Goal: Entertainment & Leisure: Browse casually

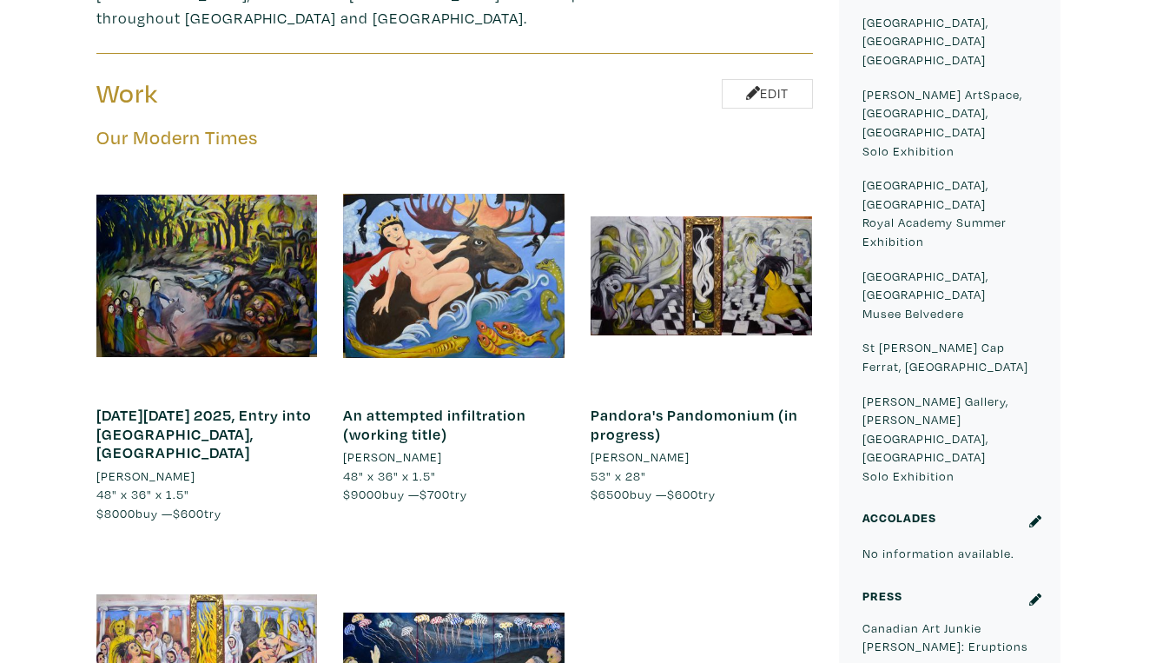
scroll to position [941, 0]
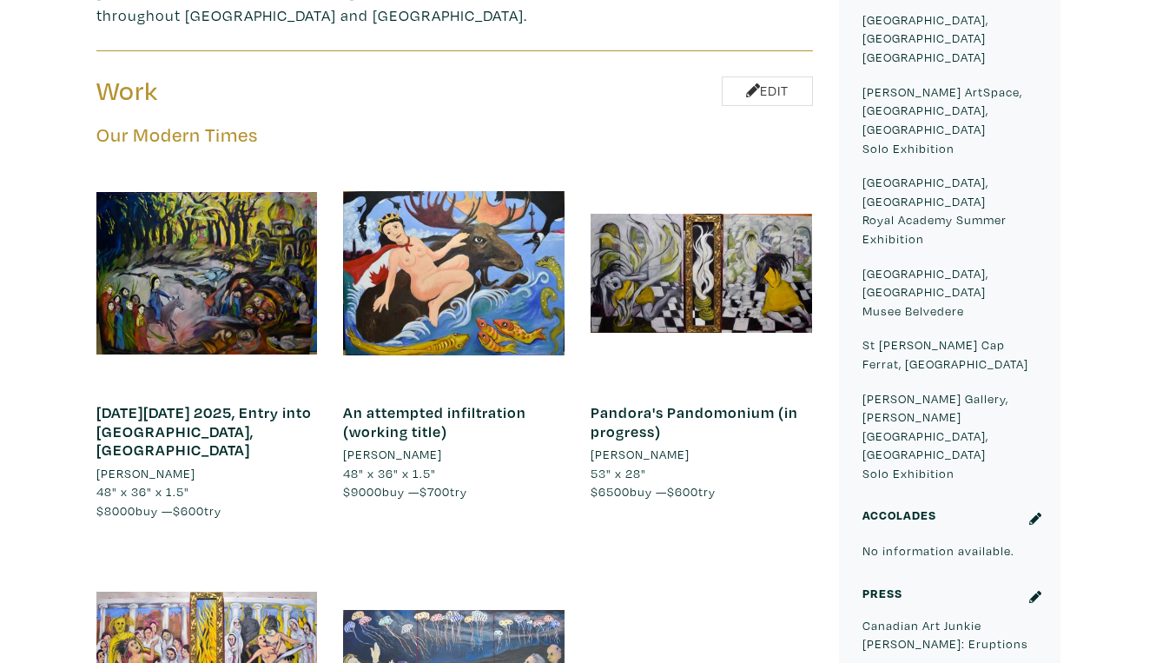
click at [502, 555] on div at bounding box center [454, 666] width 222 height 222
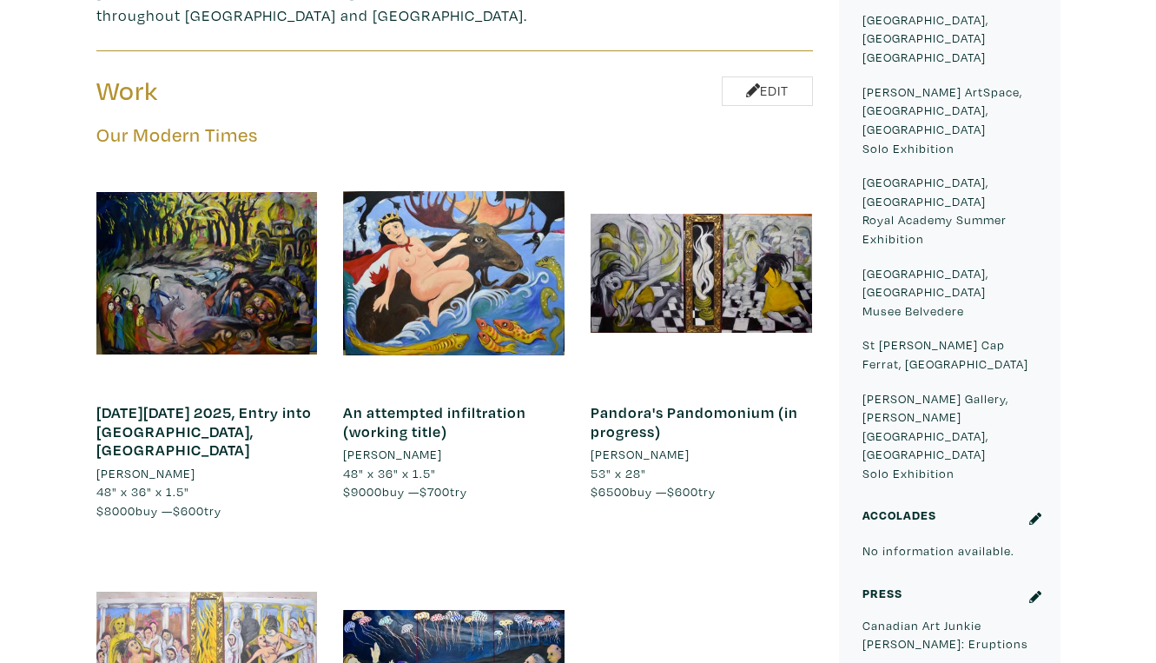
click at [259, 555] on div at bounding box center [207, 666] width 222 height 222
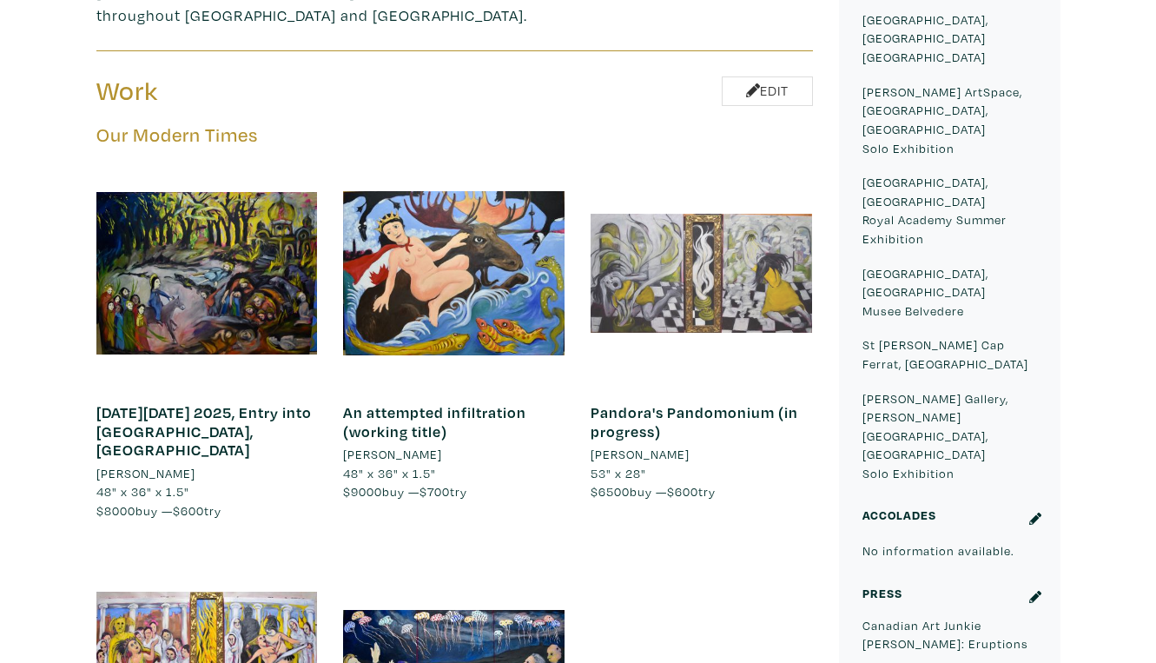
click at [733, 162] on div at bounding box center [702, 273] width 222 height 222
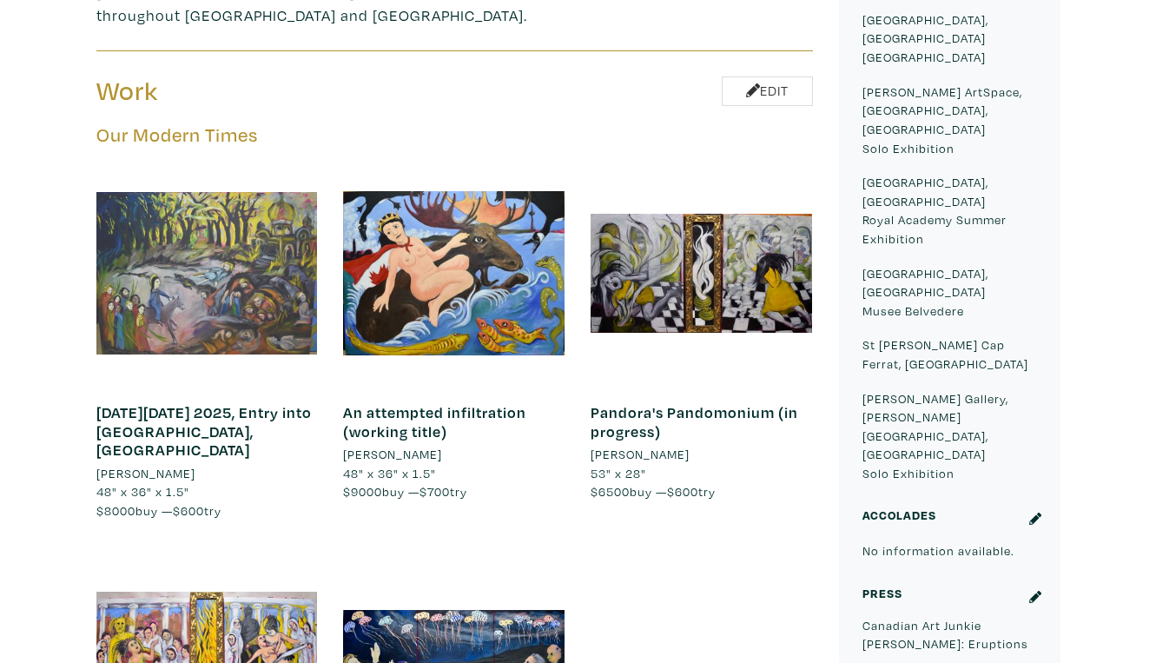
click at [234, 162] on div at bounding box center [207, 273] width 222 height 222
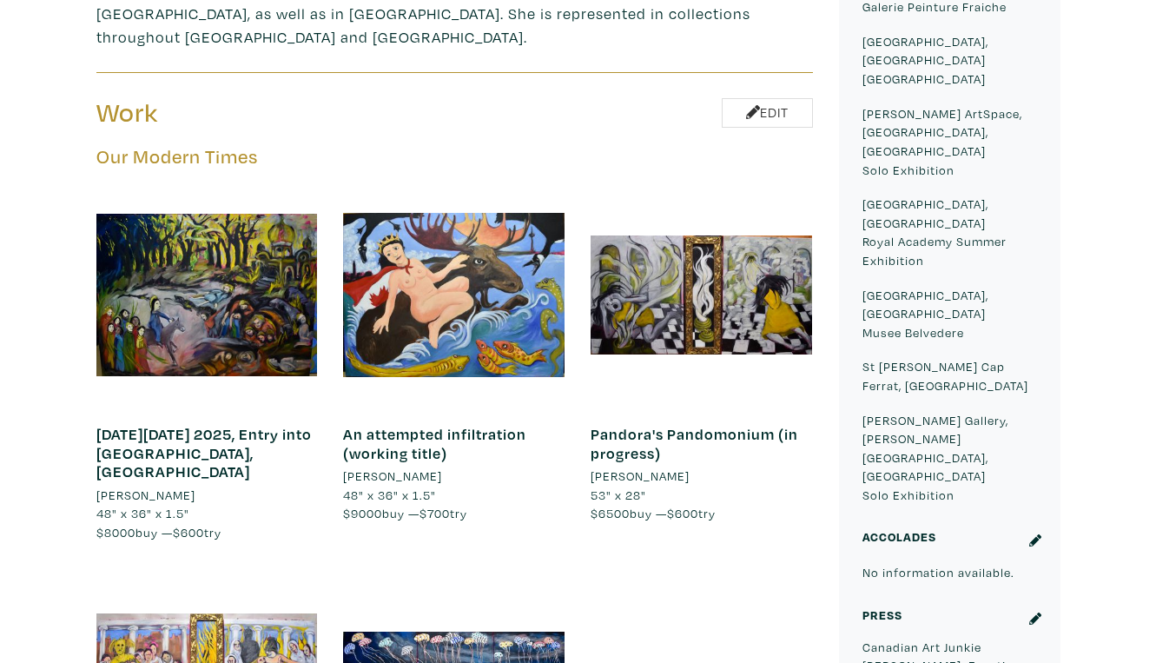
scroll to position [904, 0]
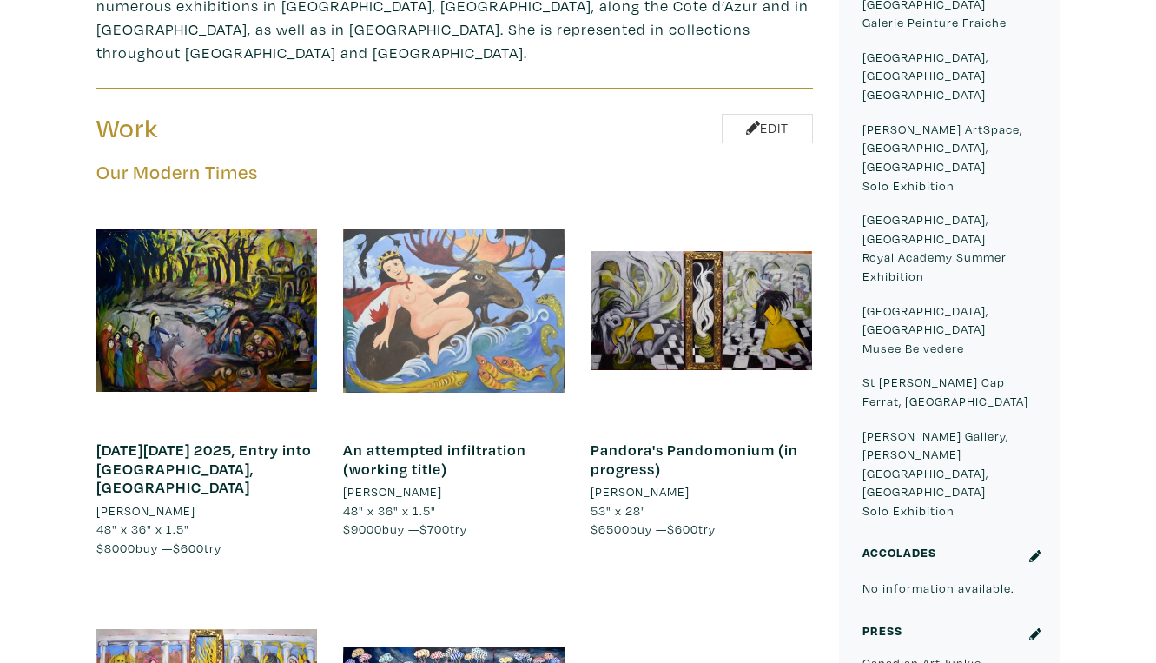
click at [491, 200] on div at bounding box center [454, 311] width 222 height 222
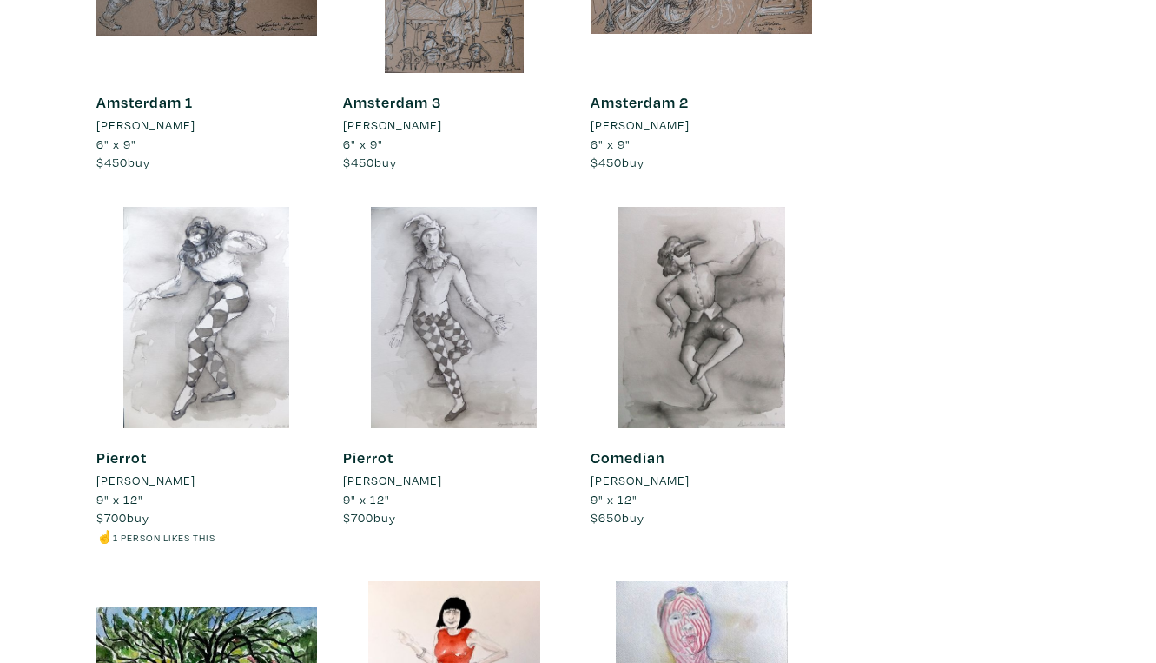
scroll to position [7910, 0]
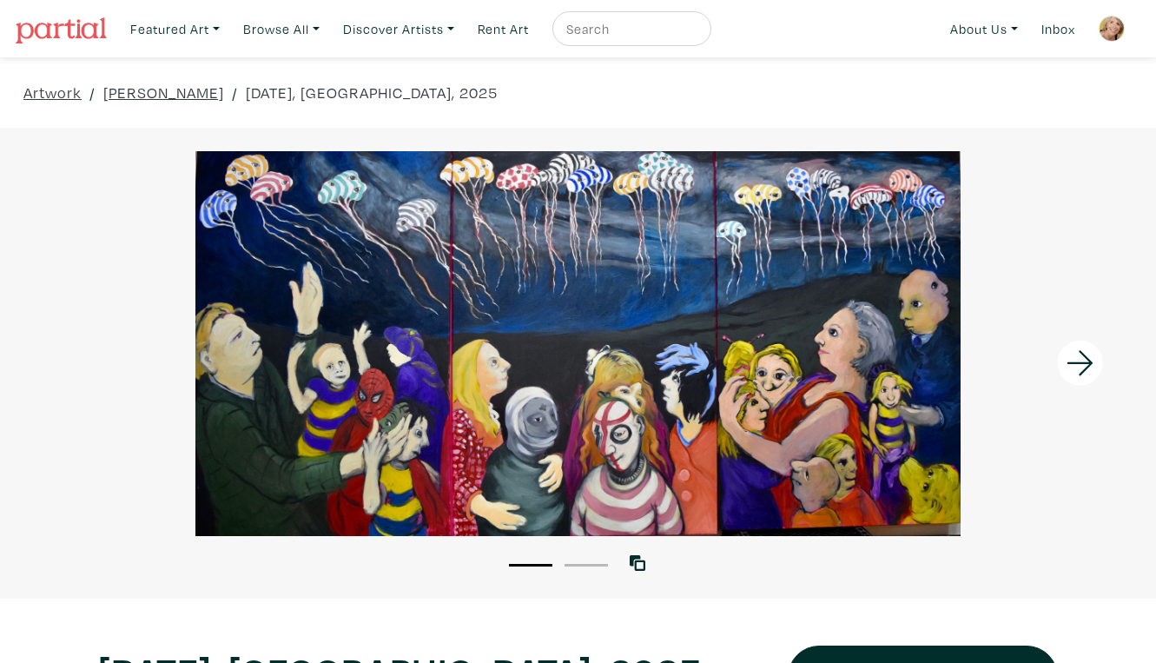
click at [712, 415] on div at bounding box center [578, 343] width 1156 height 385
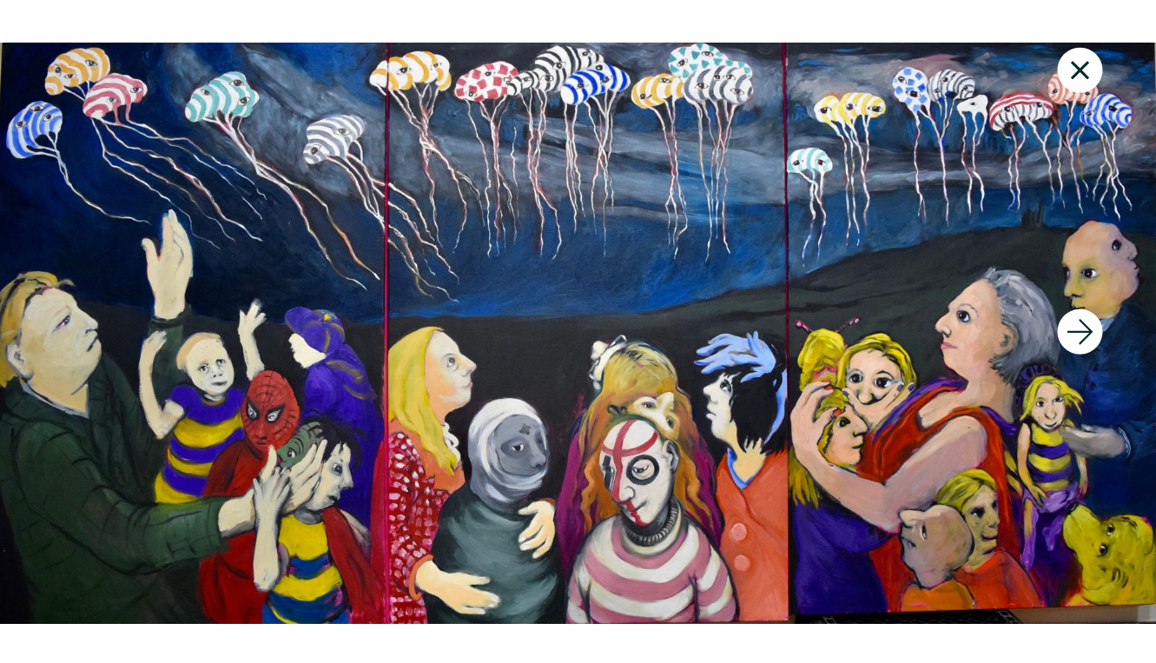
click at [1081, 58] on icon at bounding box center [1080, 70] width 59 height 47
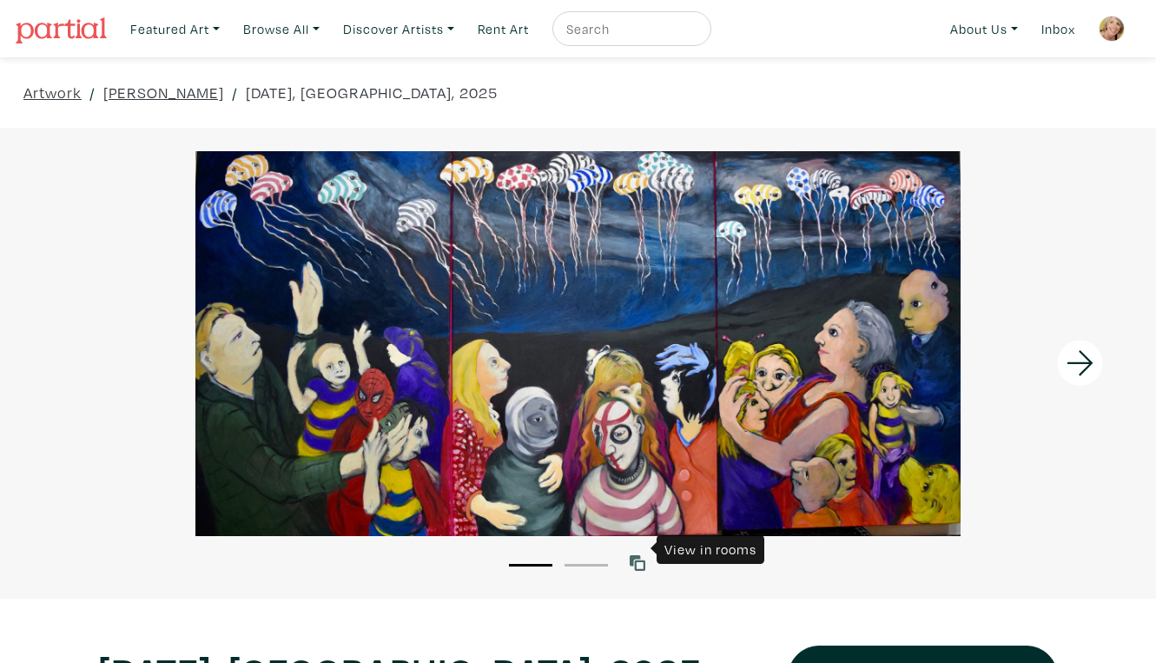
click at [638, 555] on icon at bounding box center [638, 563] width 16 height 16
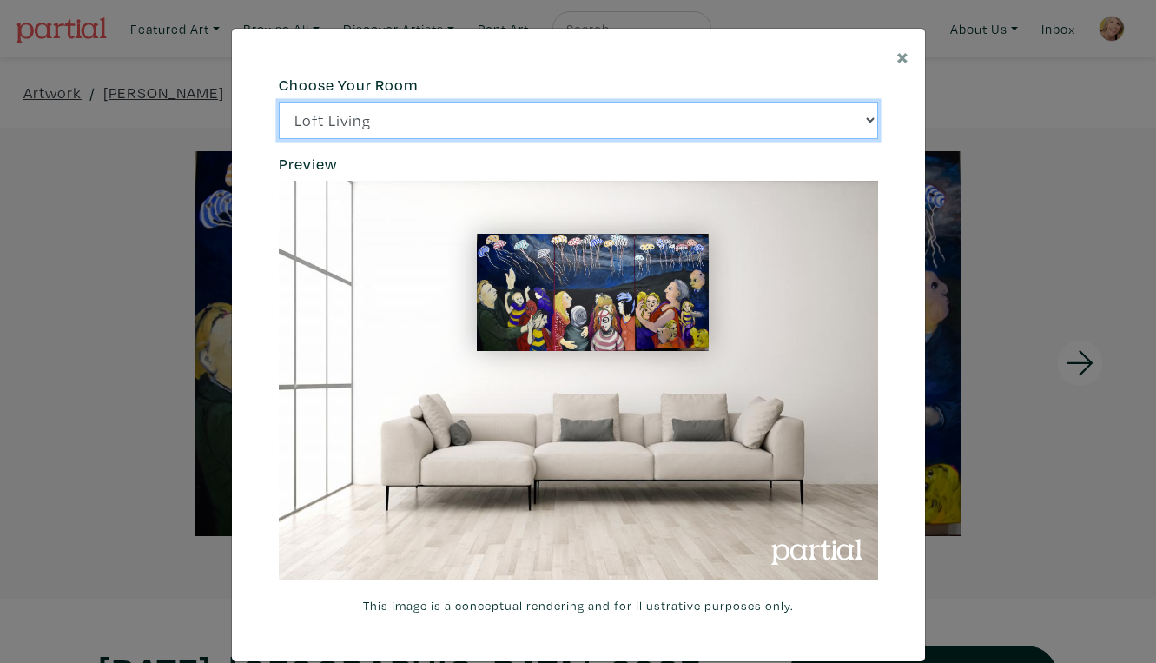
click option "Bright Bedroom" at bounding box center [0, 0] width 0 height 0
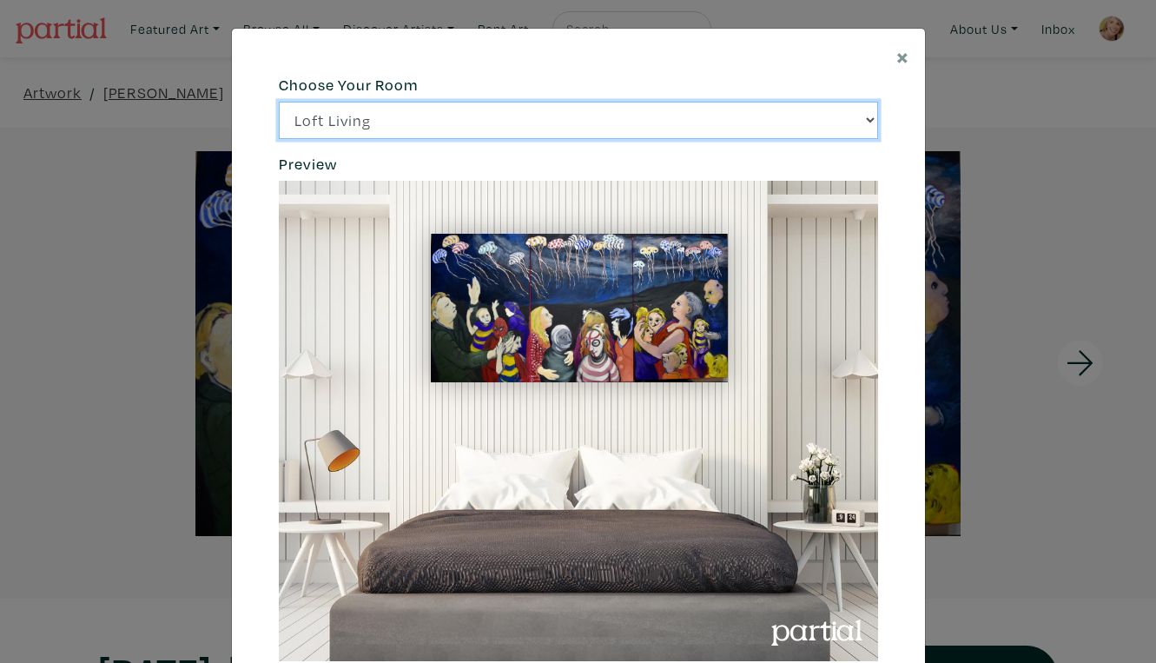
click option "City Office" at bounding box center [0, 0] width 0 height 0
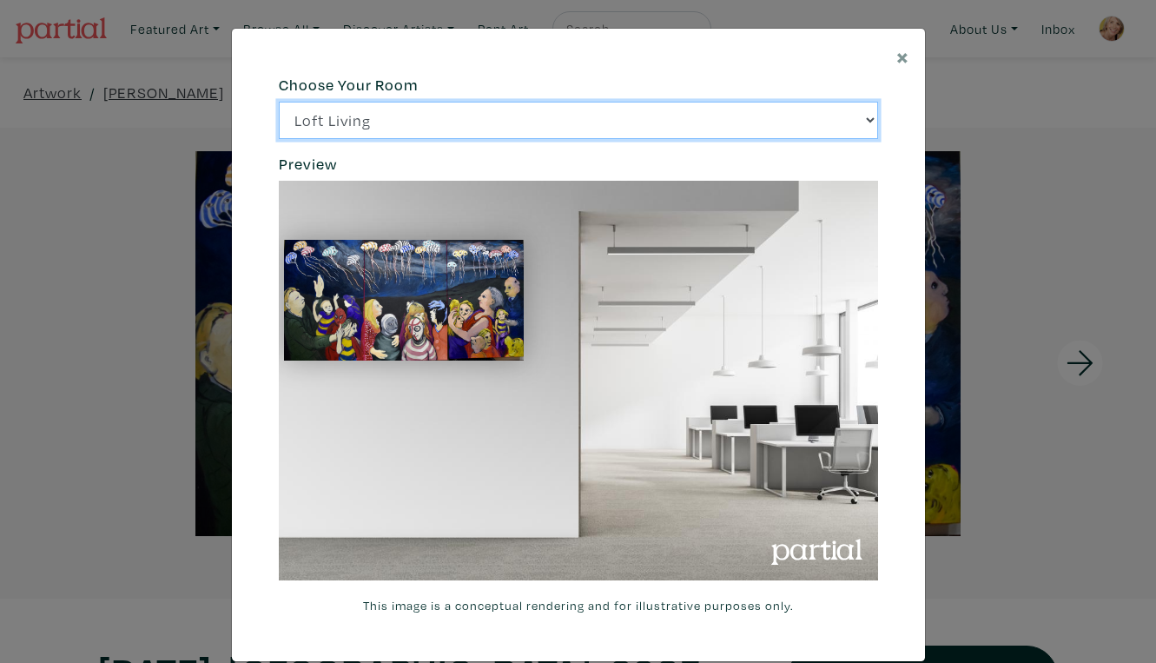
click option "Gallery Space" at bounding box center [0, 0] width 0 height 0
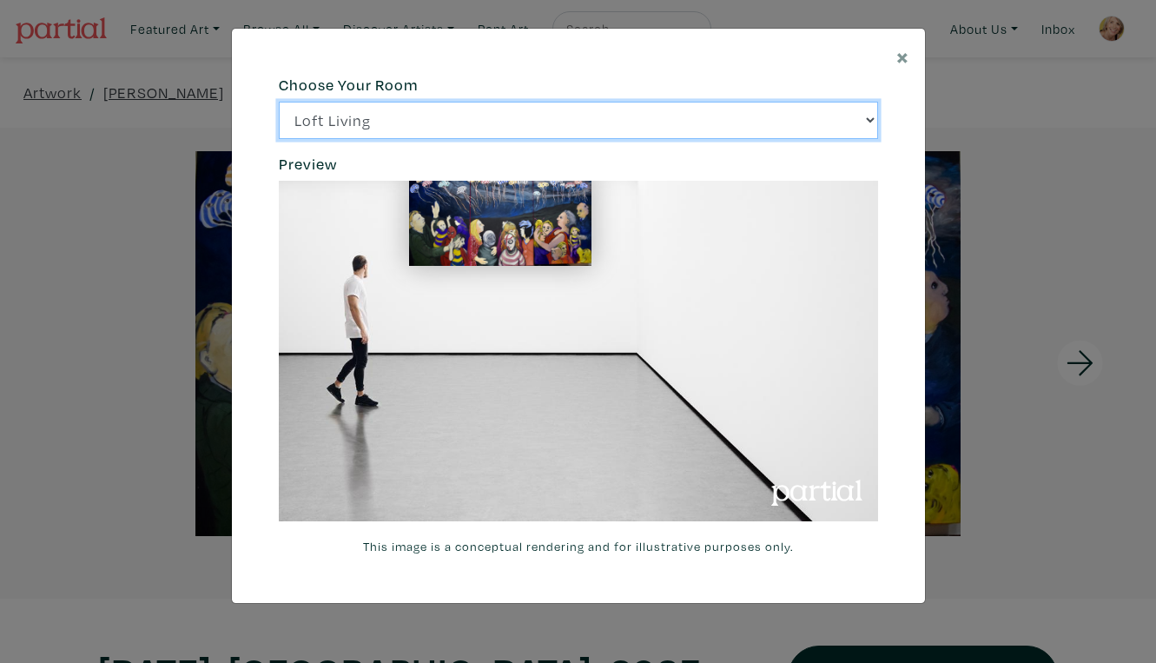
click option "Modern Lounge" at bounding box center [0, 0] width 0 height 0
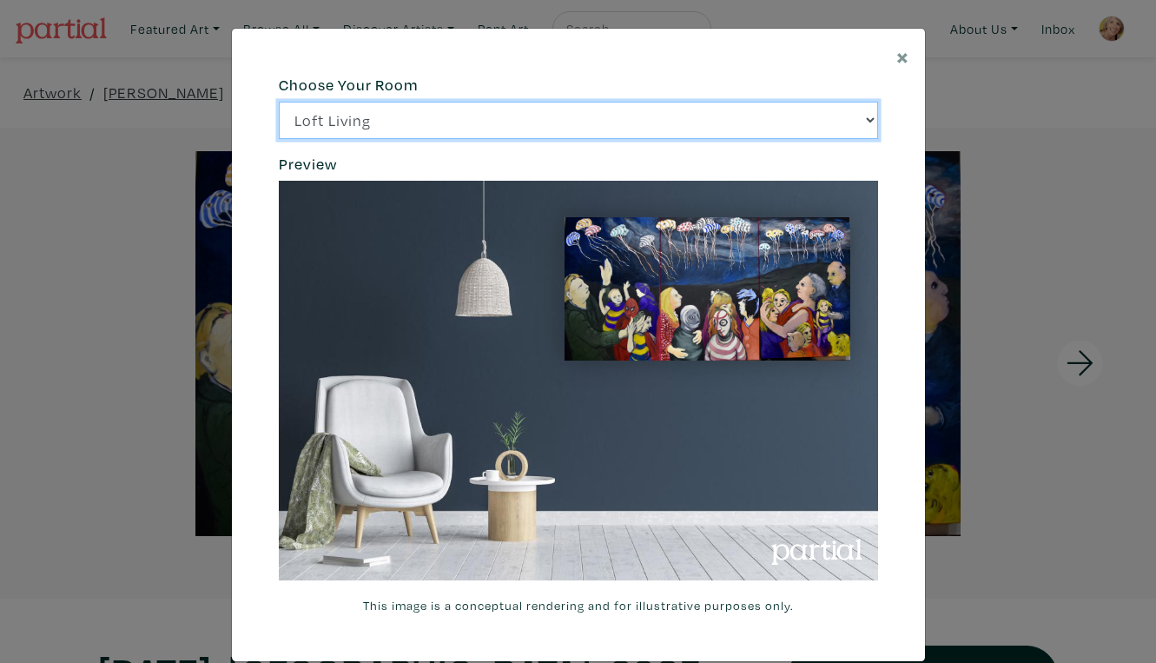
click at [279, 102] on select "Loft Living Bright Bedroom City Office Gallery Space Modern Lounge" at bounding box center [578, 120] width 599 height 37
click option "Loft Living" at bounding box center [0, 0] width 0 height 0
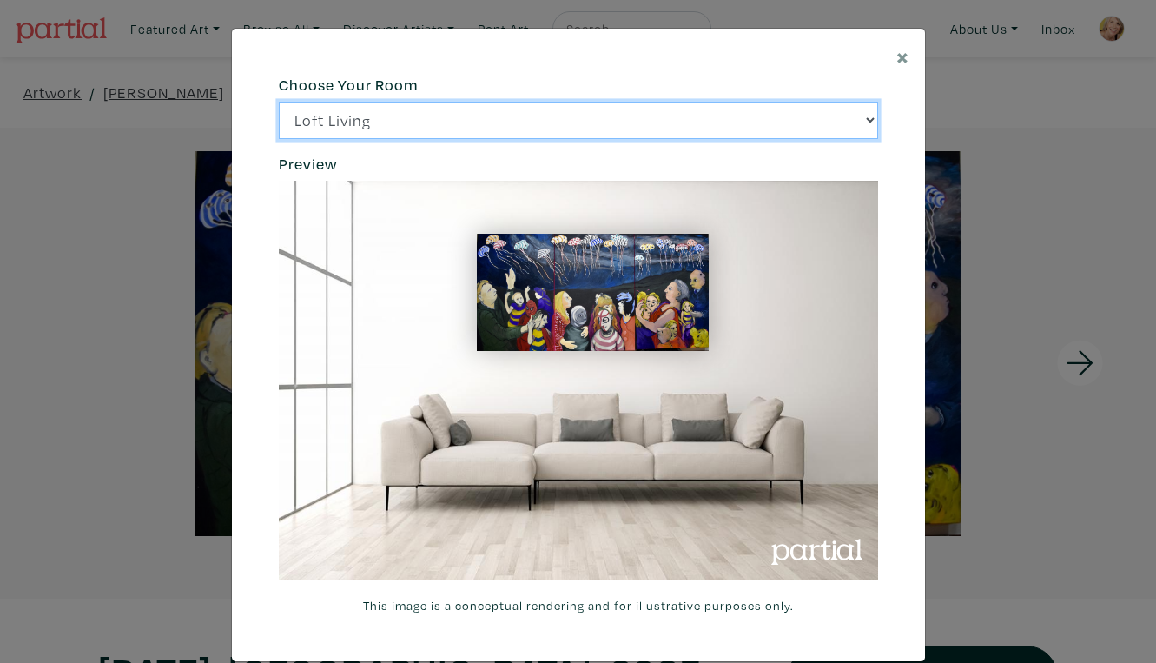
select select "/thumb/phpThumb.php?src=https%3A%2F%[DOMAIN_NAME]%2Fprojects%2Frendering%2Fimag…"
click option "Bright Bedroom" at bounding box center [0, 0] width 0 height 0
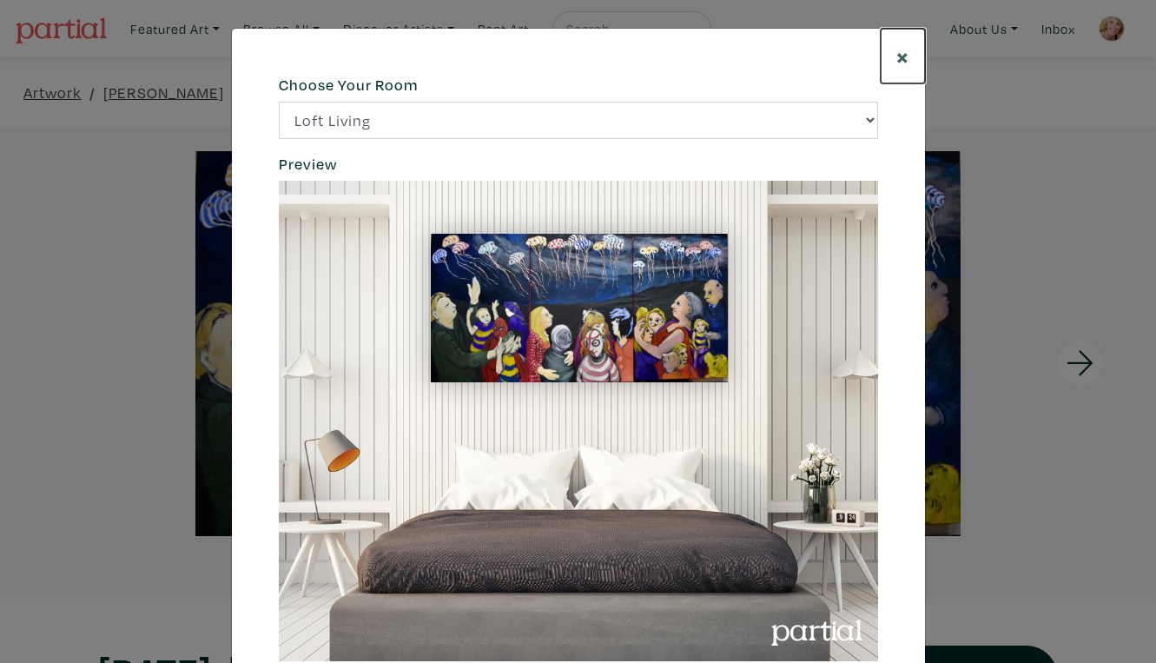
click at [902, 50] on span "×" at bounding box center [903, 56] width 13 height 30
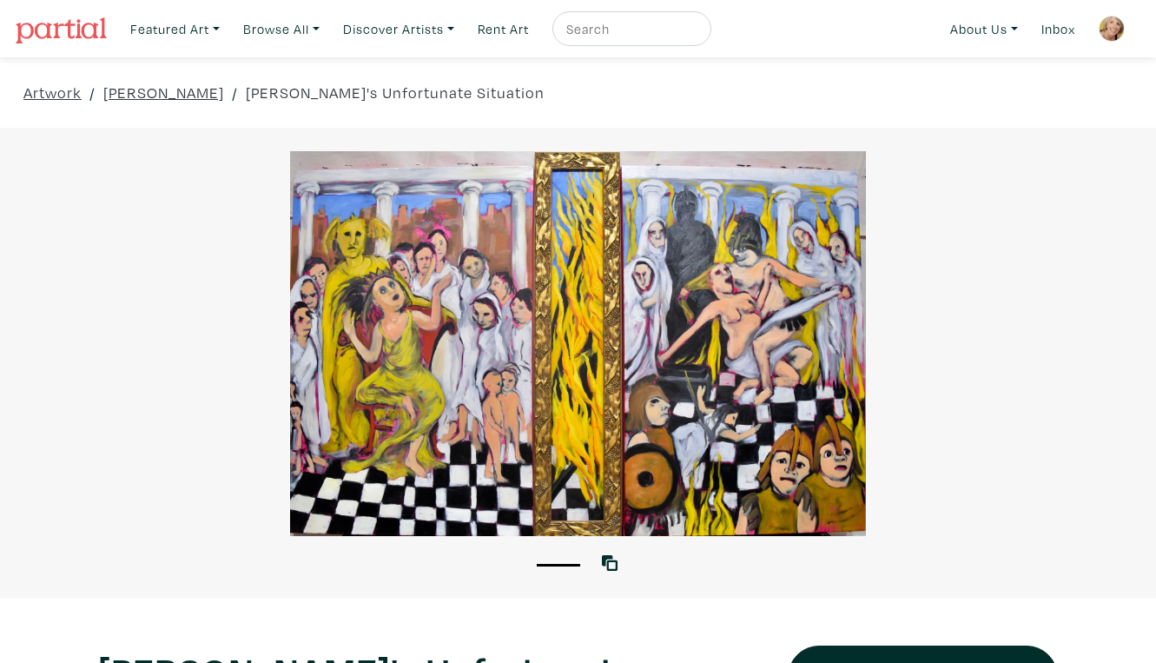
click at [739, 331] on div at bounding box center [578, 343] width 1156 height 385
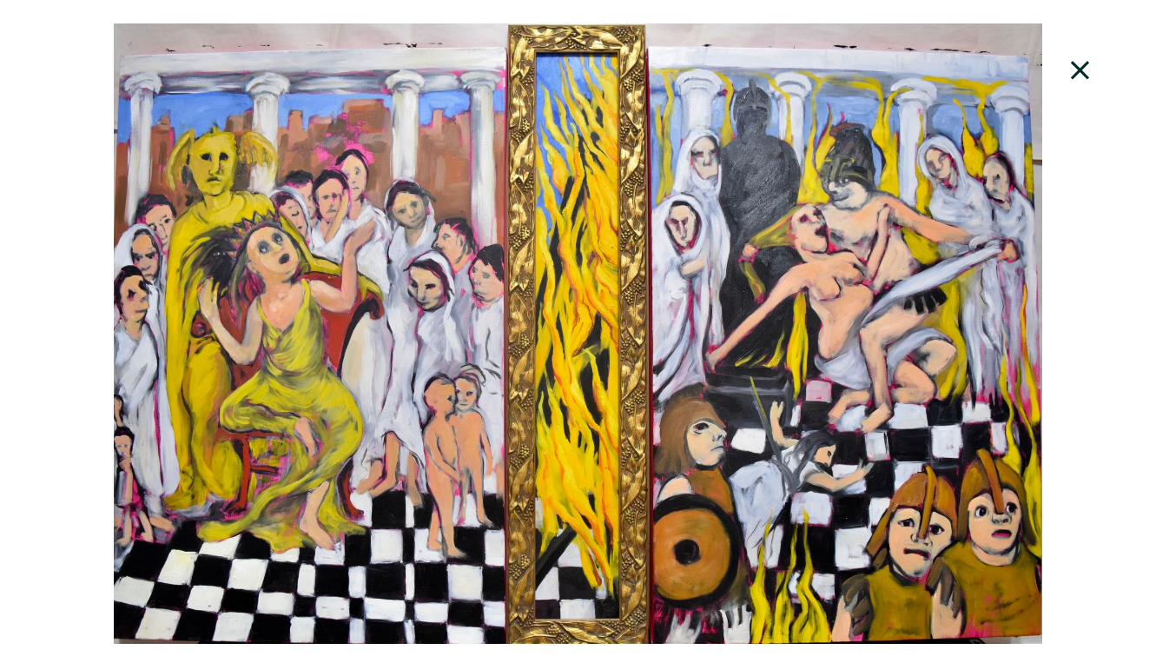
click at [1087, 56] on icon at bounding box center [1080, 70] width 59 height 47
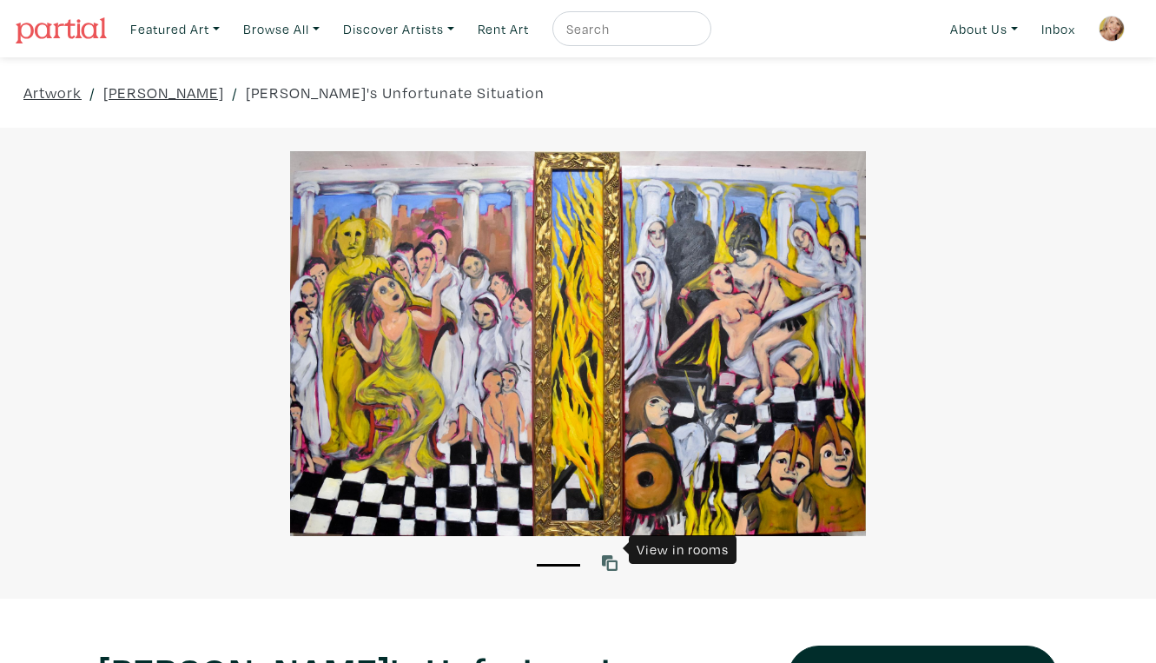
click at [612, 555] on icon at bounding box center [610, 563] width 16 height 16
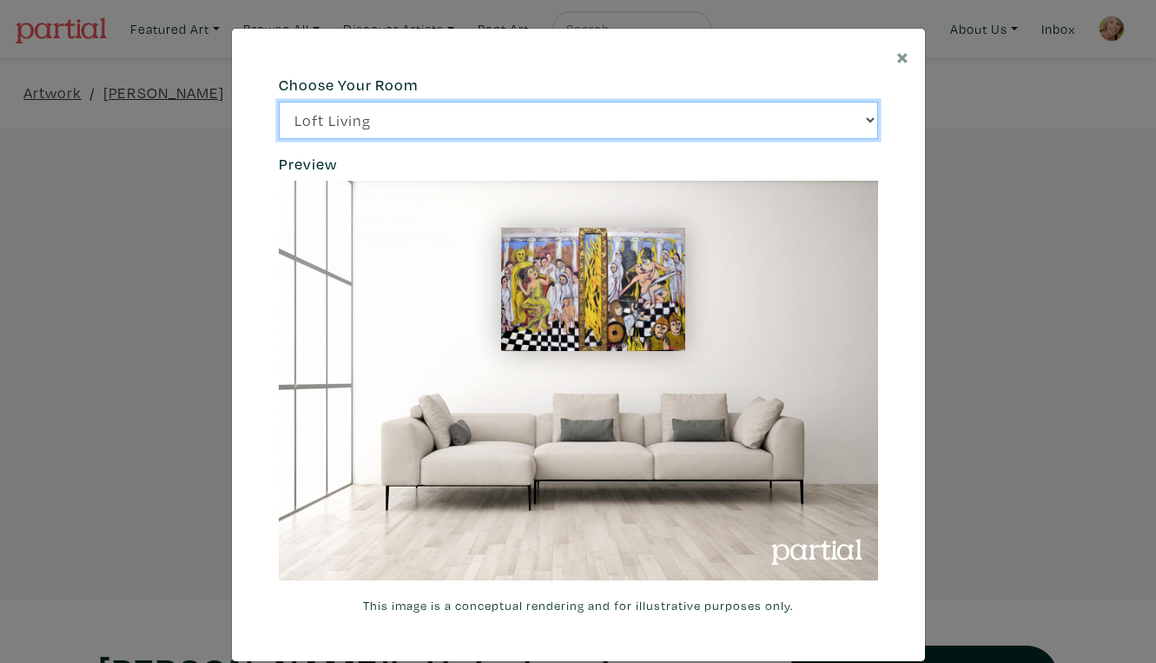
click option "Bright Bedroom" at bounding box center [0, 0] width 0 height 0
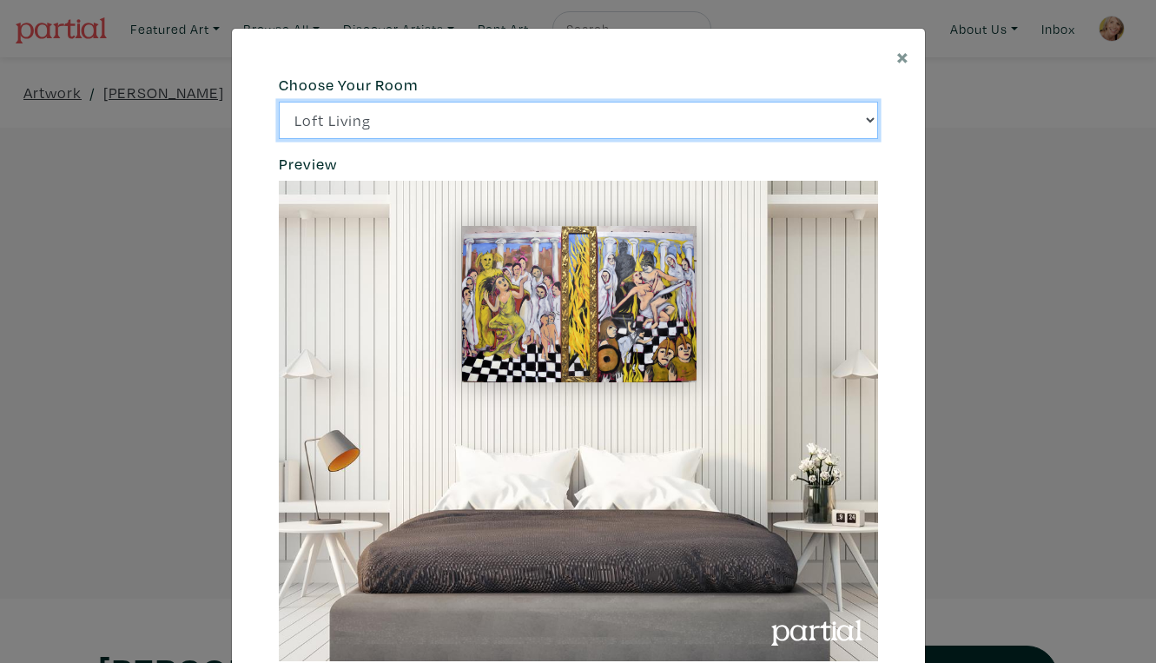
click option "City Office" at bounding box center [0, 0] width 0 height 0
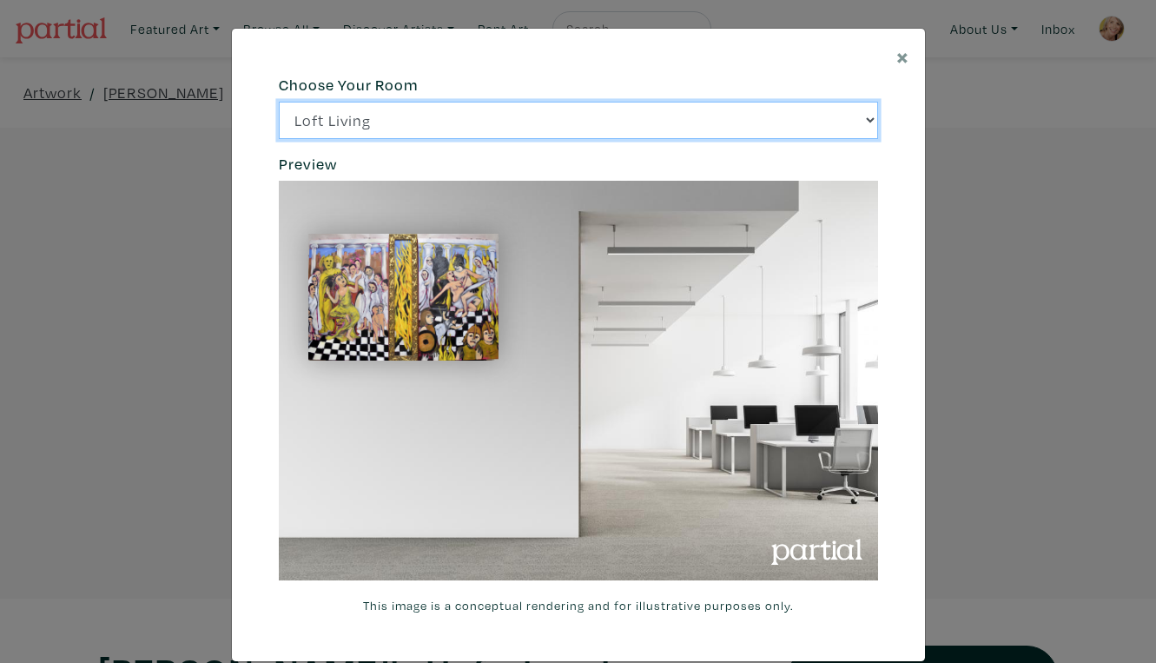
click option "Gallery Space" at bounding box center [0, 0] width 0 height 0
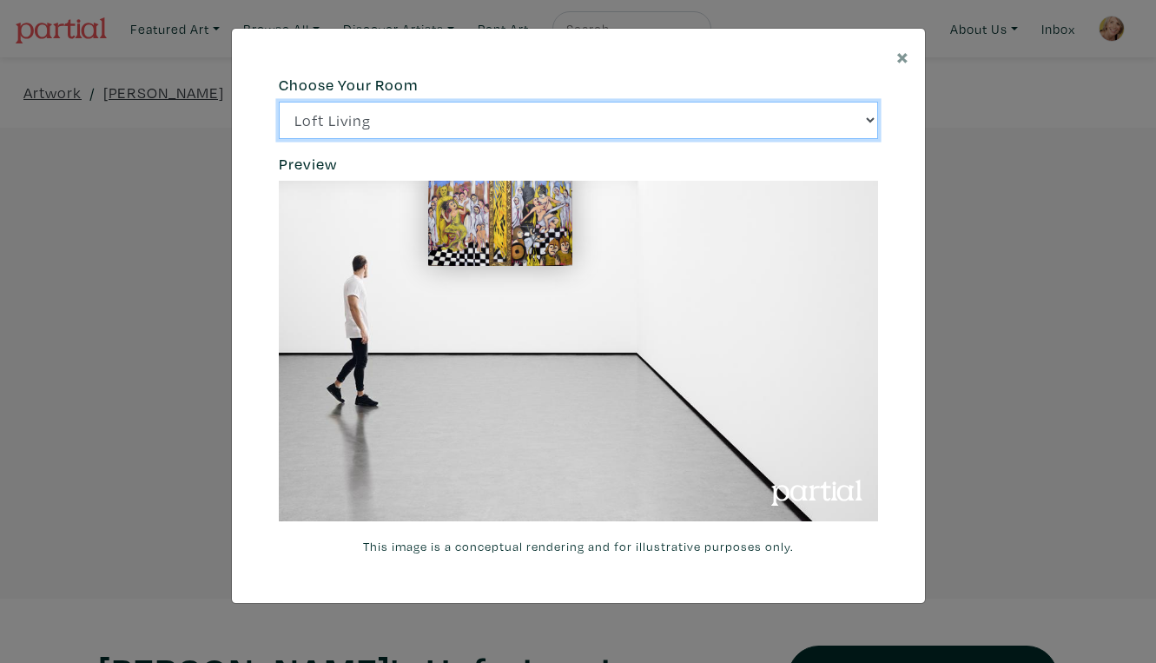
click option "Loft Living" at bounding box center [0, 0] width 0 height 0
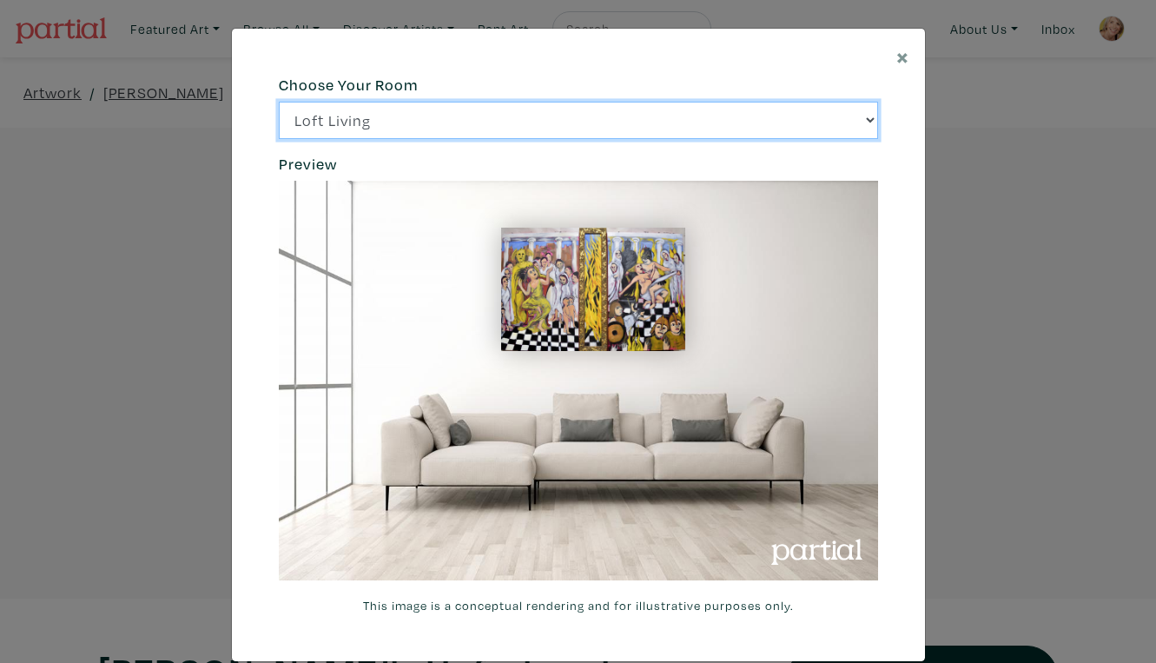
select select "/thumb/phpThumb.php?src=https%3A%2F%[DOMAIN_NAME]%2Fprojects%2Frendering%2Fimag…"
click option "Bright Bedroom" at bounding box center [0, 0] width 0 height 0
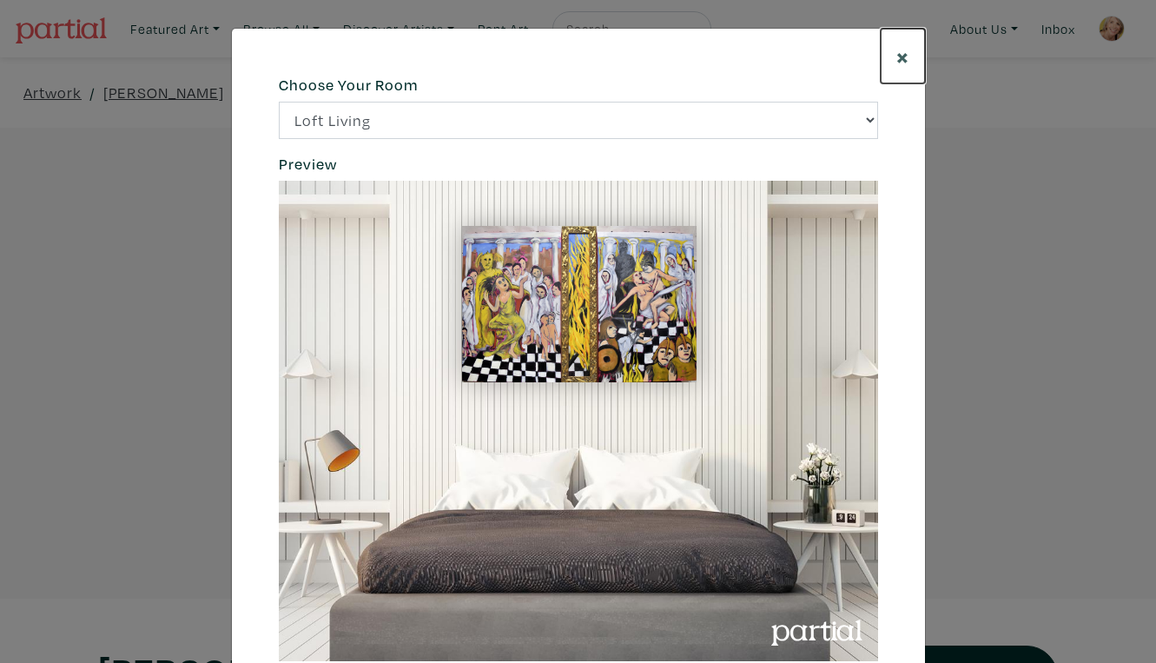
click at [904, 48] on span "×" at bounding box center [903, 56] width 13 height 30
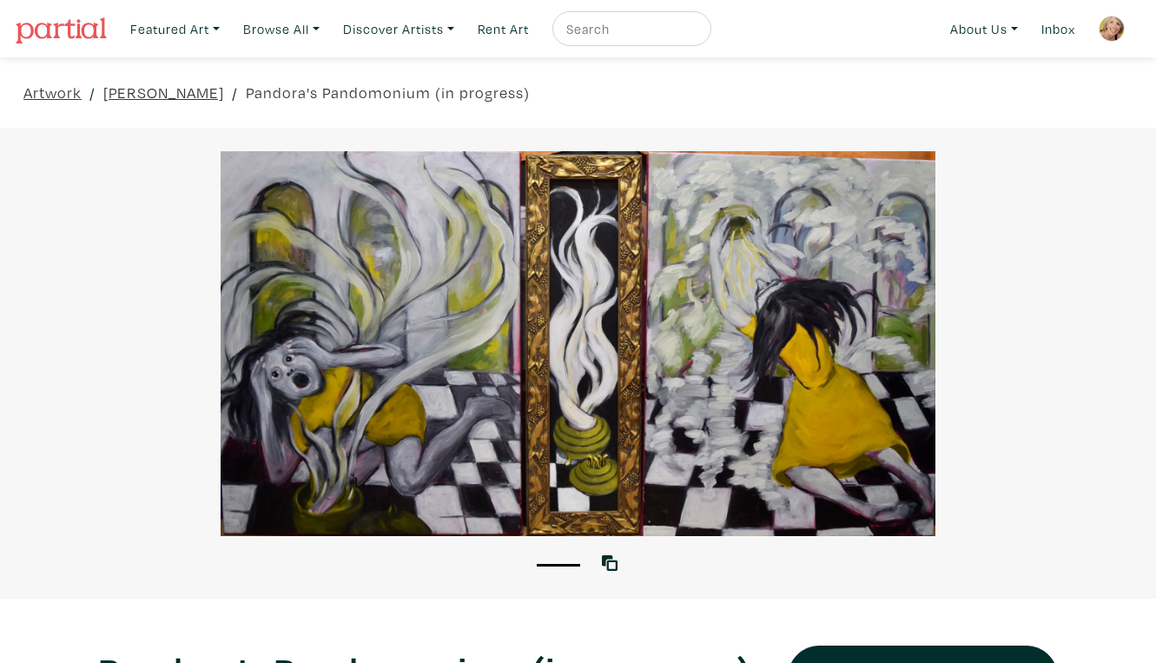
click at [753, 249] on div at bounding box center [578, 343] width 1156 height 385
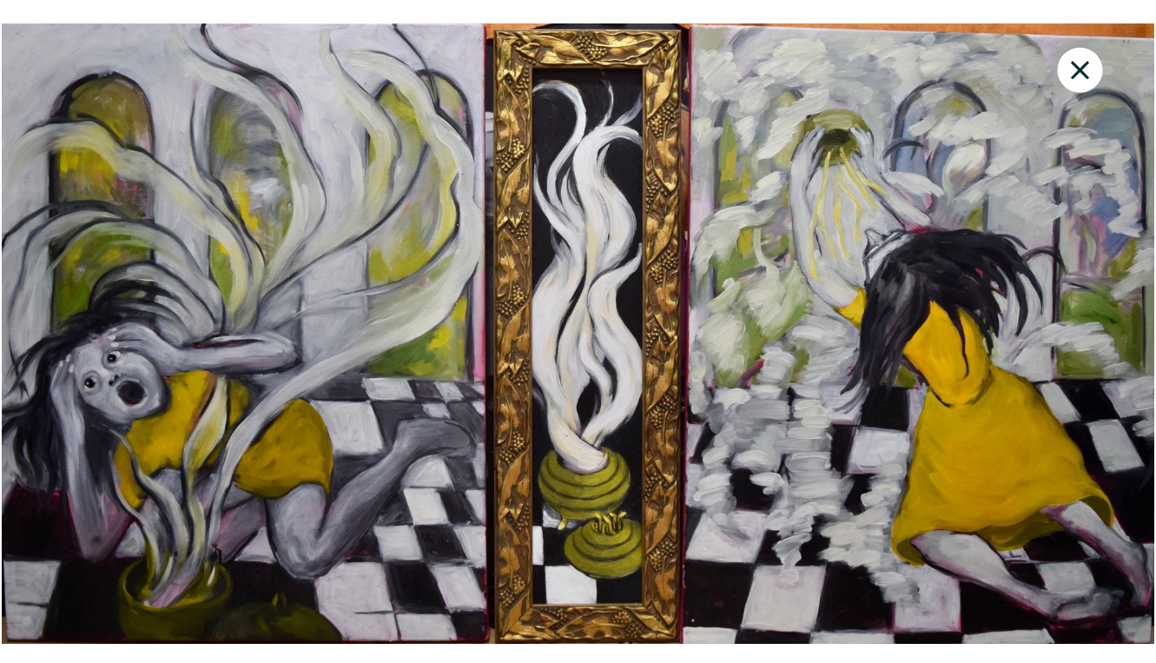
click at [1083, 62] on icon at bounding box center [1080, 70] width 59 height 47
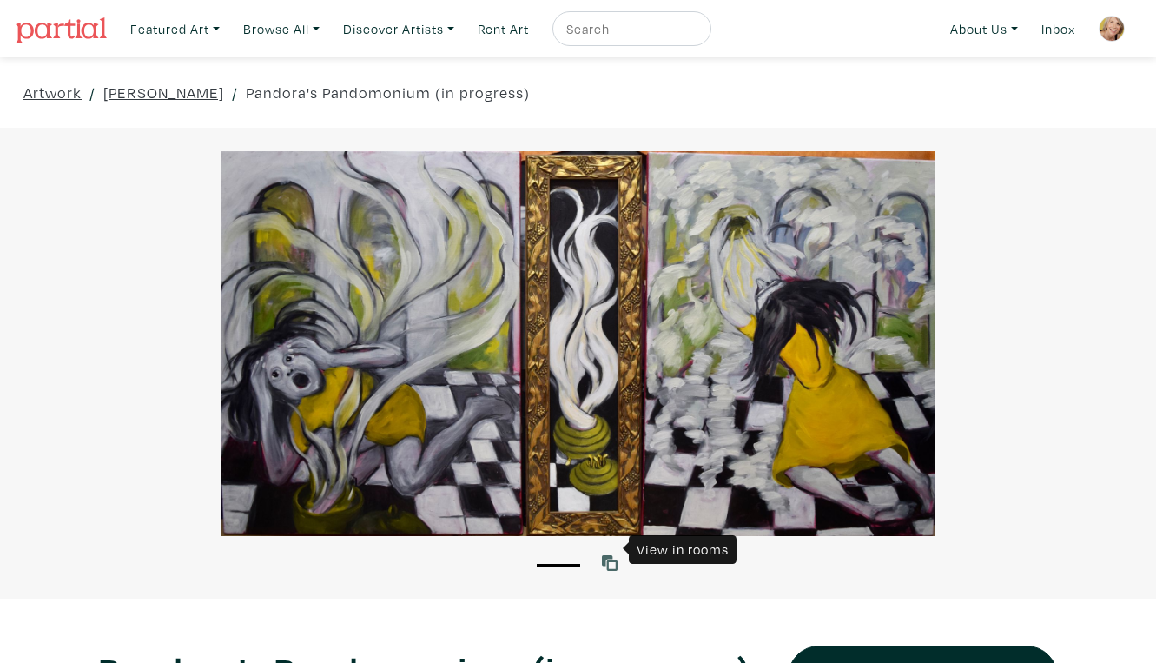
click at [613, 555] on icon at bounding box center [610, 563] width 16 height 16
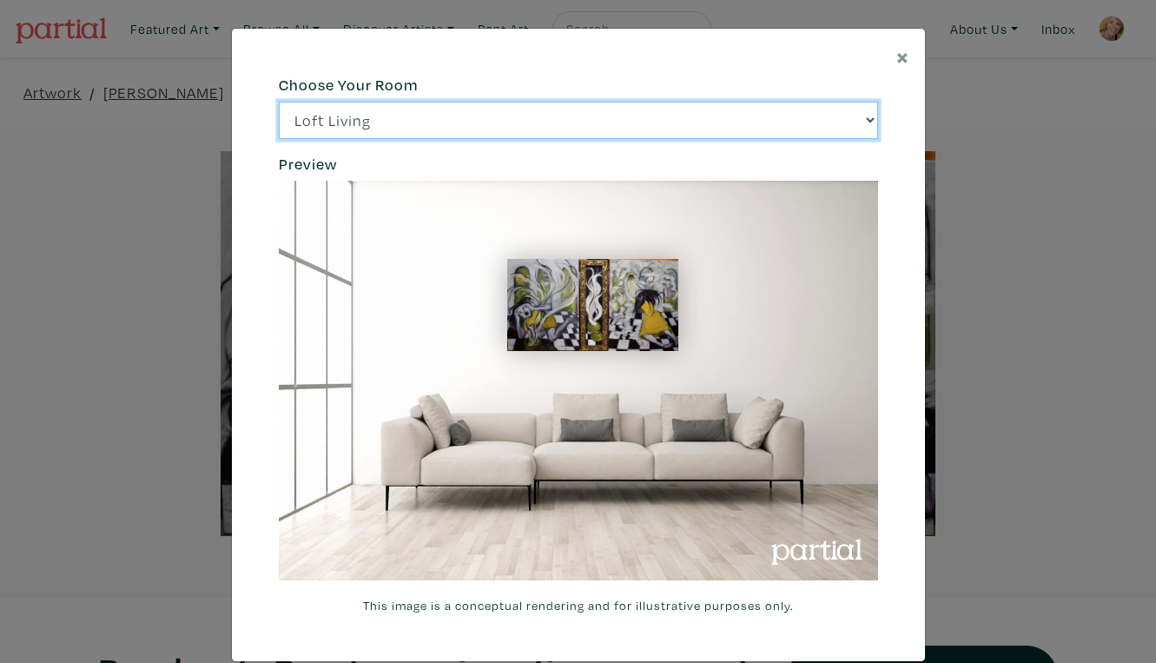
click option "Bright Bedroom" at bounding box center [0, 0] width 0 height 0
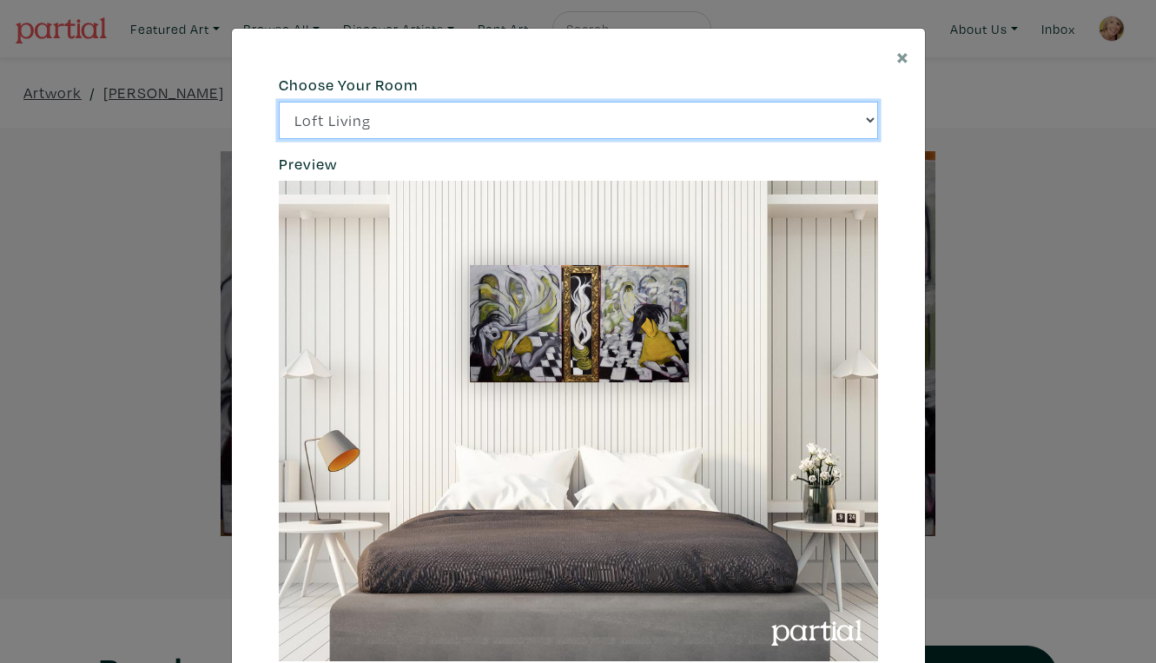
click option "City Office" at bounding box center [0, 0] width 0 height 0
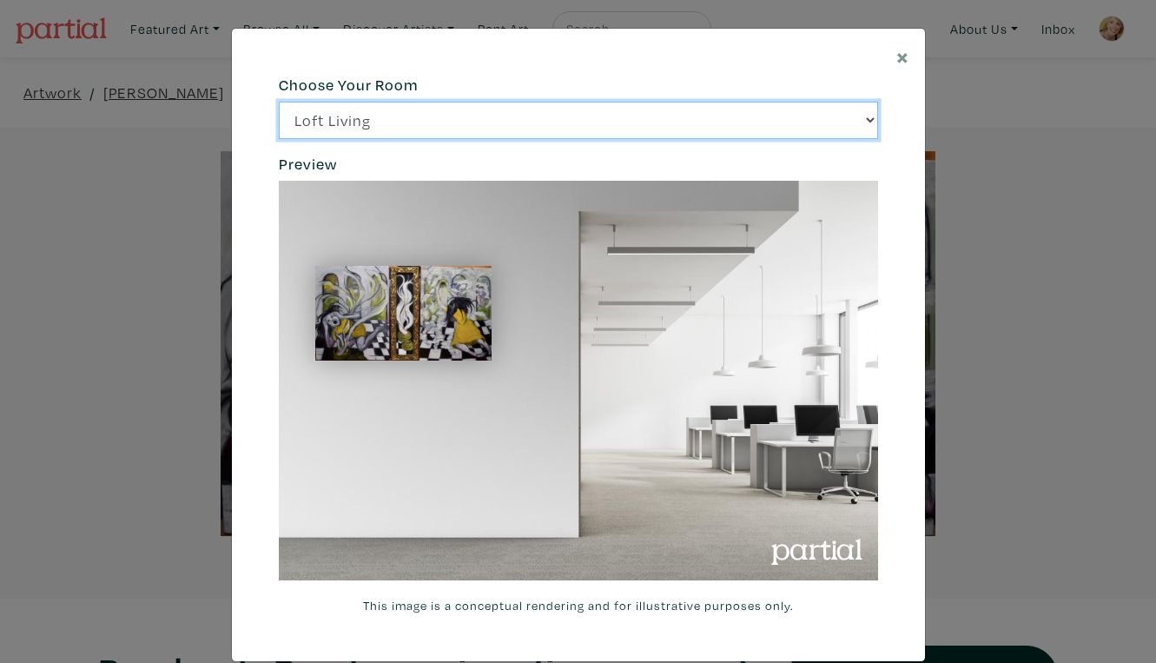
click option "Gallery Space" at bounding box center [0, 0] width 0 height 0
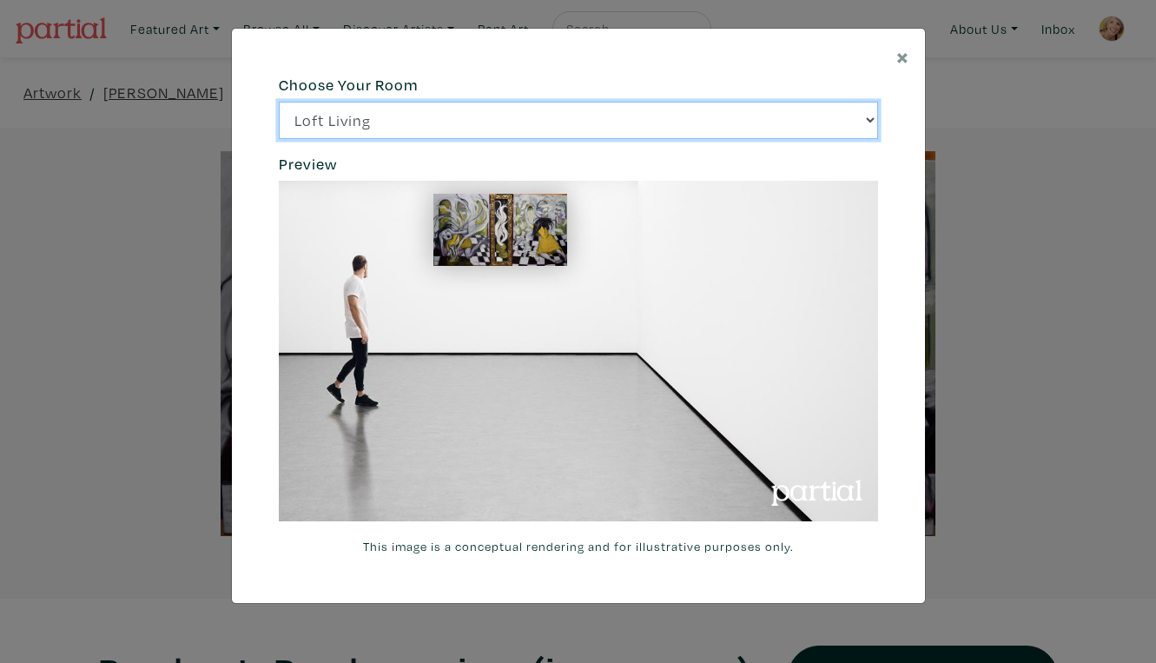
select select "/thumb/phpThumb.php?src=https%3A%2F%2Flabs.partial.gallery%2Fprojects%2Frenderi…"
click option "Modern Lounge" at bounding box center [0, 0] width 0 height 0
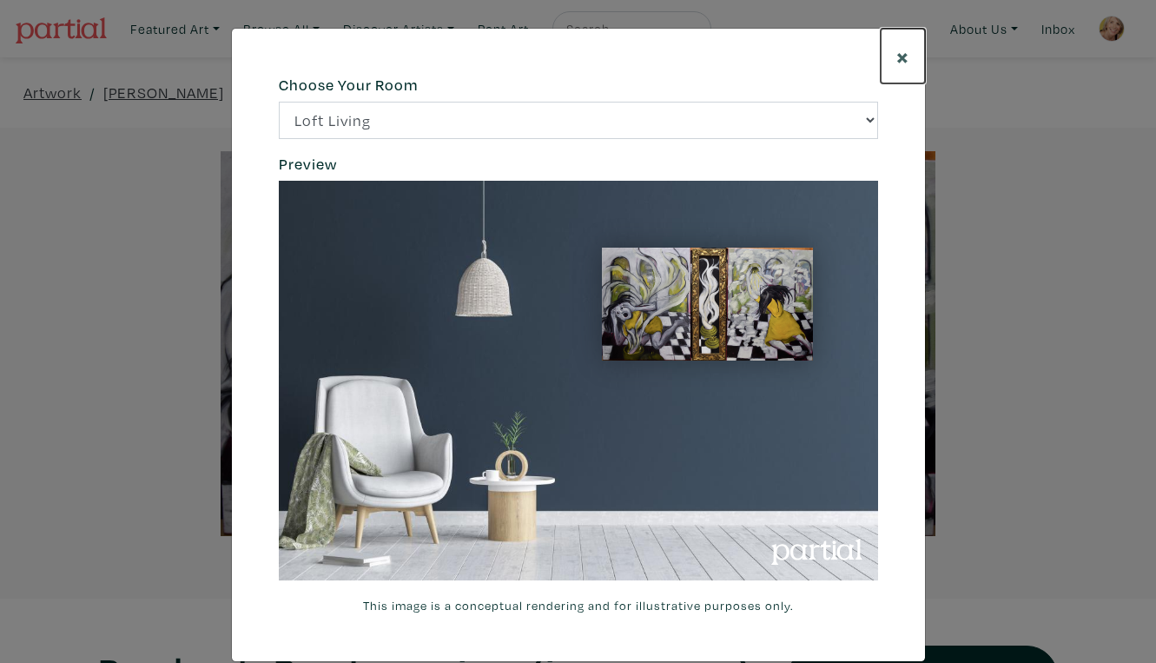
click at [901, 49] on span "×" at bounding box center [903, 56] width 13 height 30
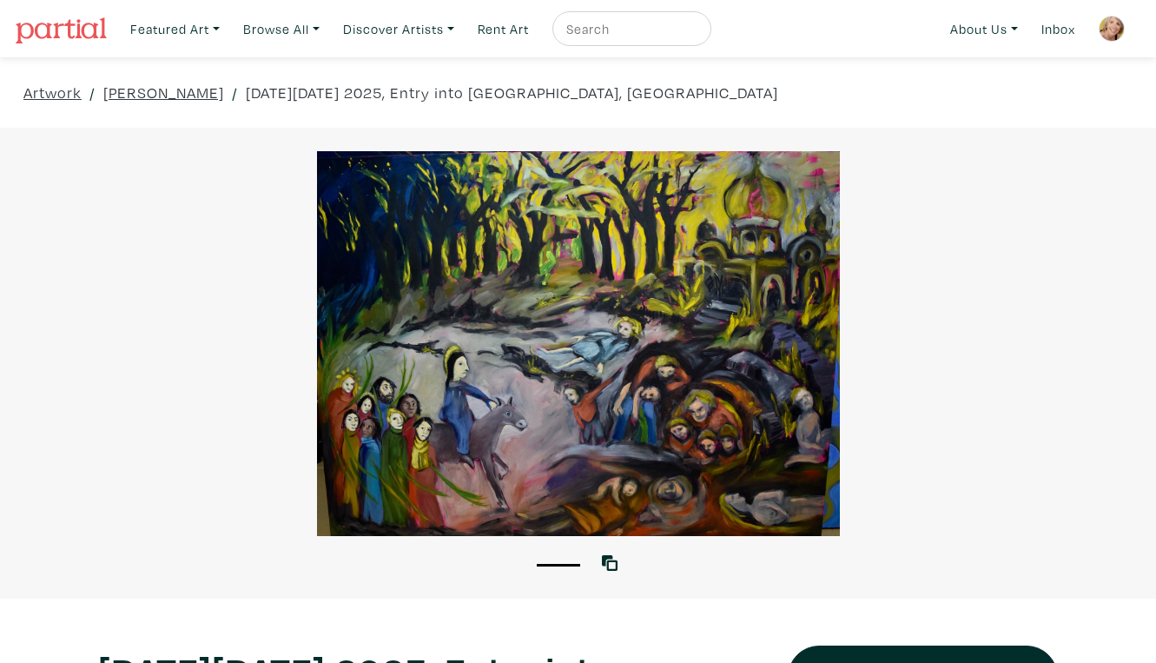
click at [738, 411] on div at bounding box center [578, 343] width 1156 height 385
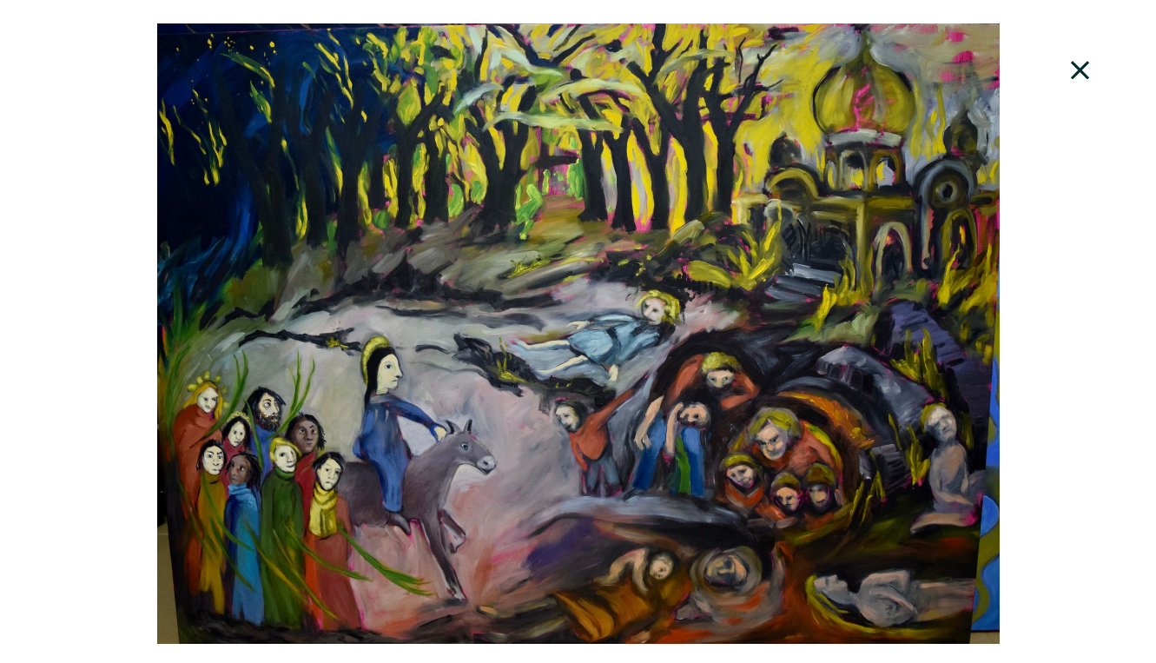
click at [1088, 56] on icon at bounding box center [1080, 70] width 59 height 47
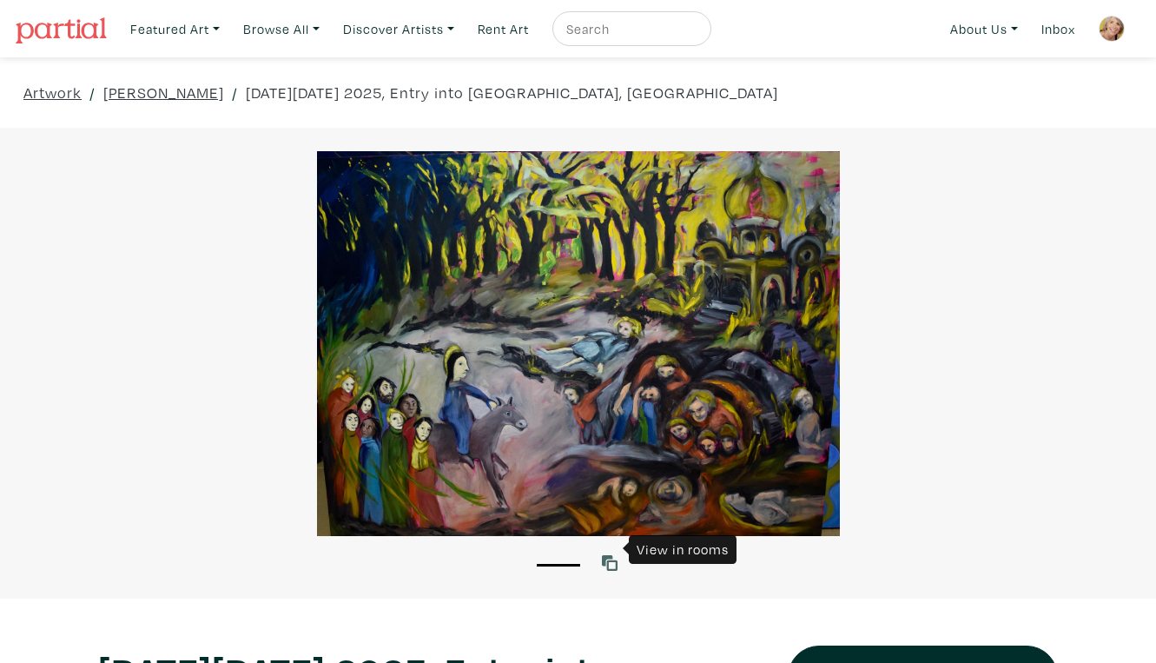
click at [611, 555] on icon at bounding box center [610, 563] width 16 height 16
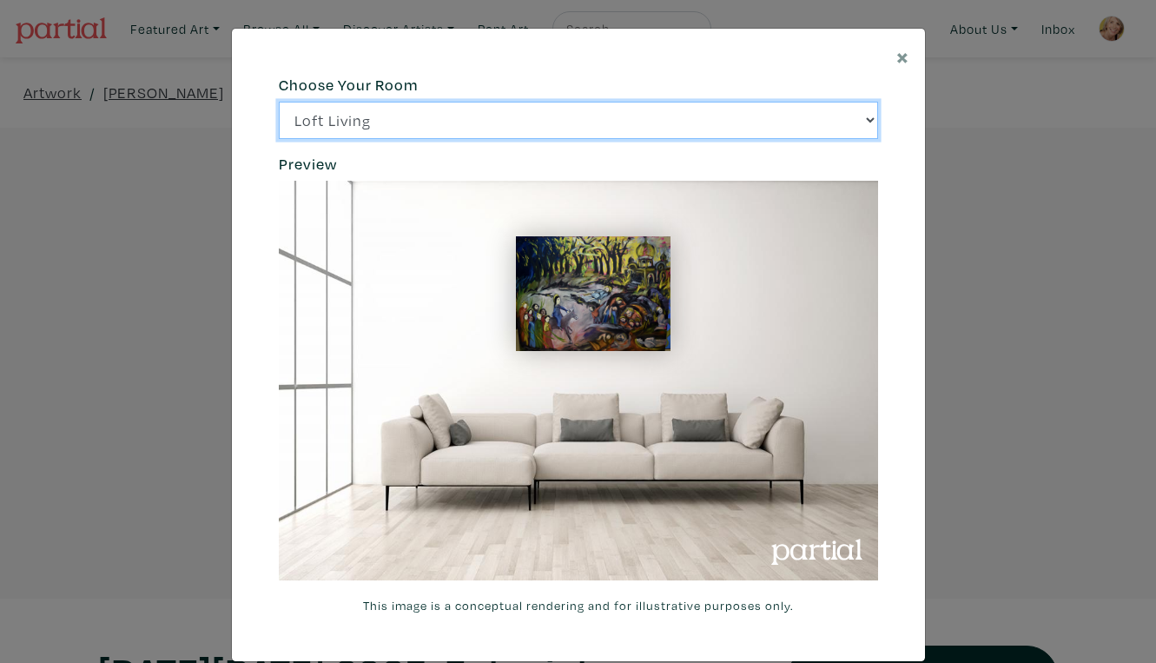
click option "Bright Bedroom" at bounding box center [0, 0] width 0 height 0
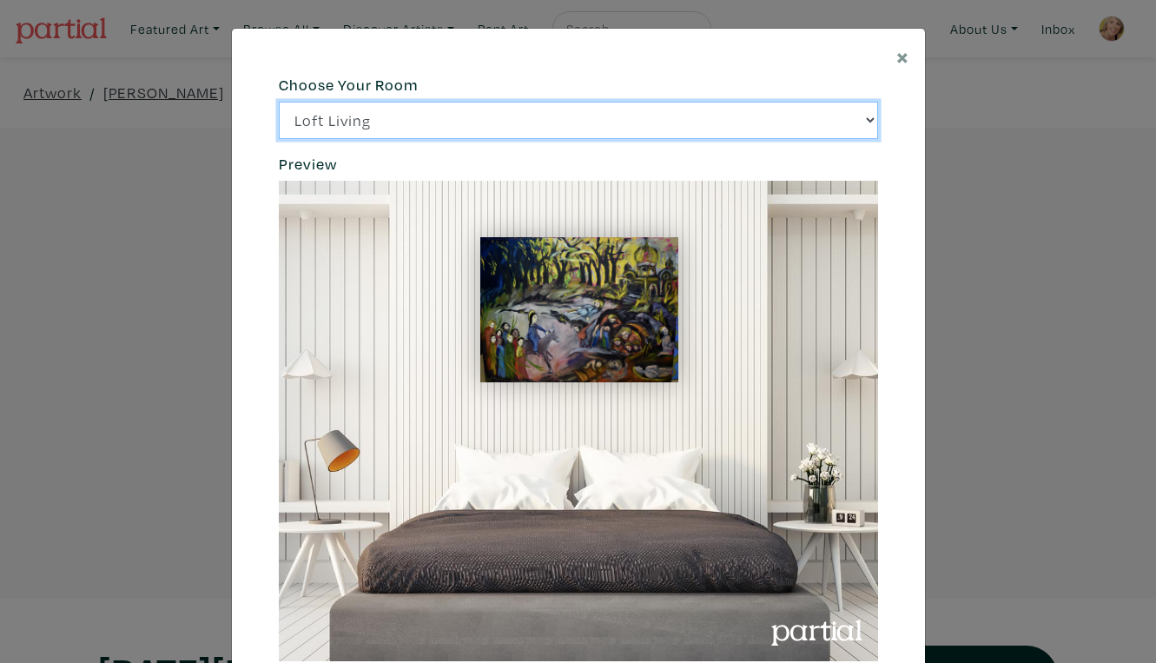
select select "/thumb/phpThumb.php?src=https%3A%2F%[DOMAIN_NAME]%2Fprojects%2Frendering%2Fimag…"
click option "City Office" at bounding box center [0, 0] width 0 height 0
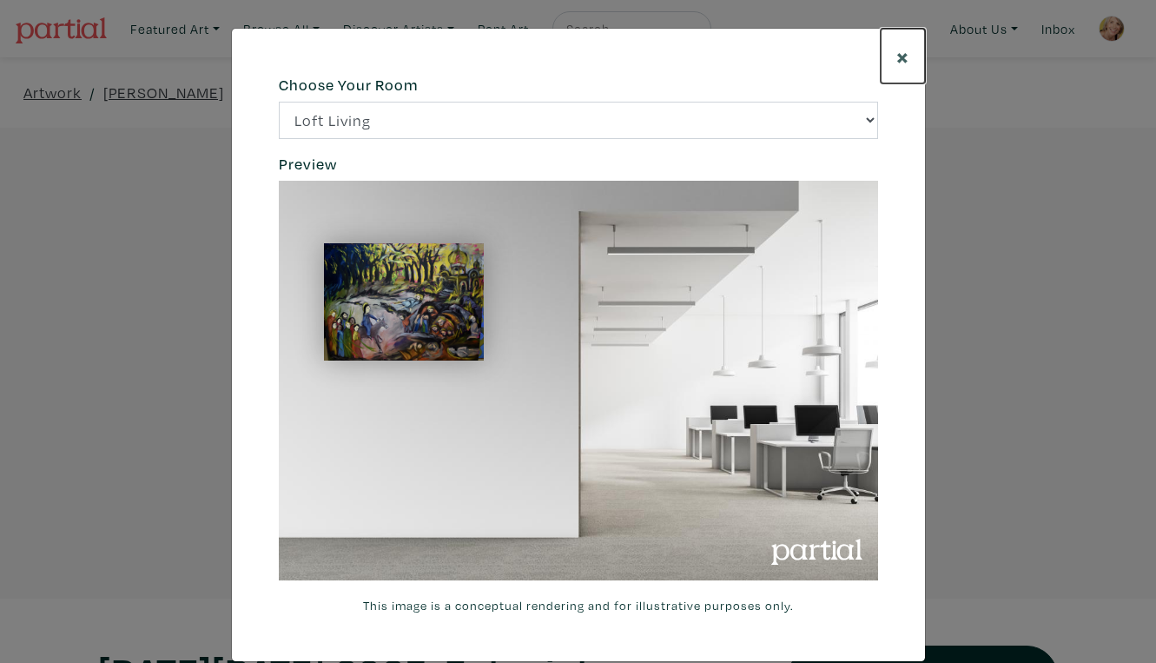
click at [904, 48] on span "×" at bounding box center [903, 56] width 13 height 30
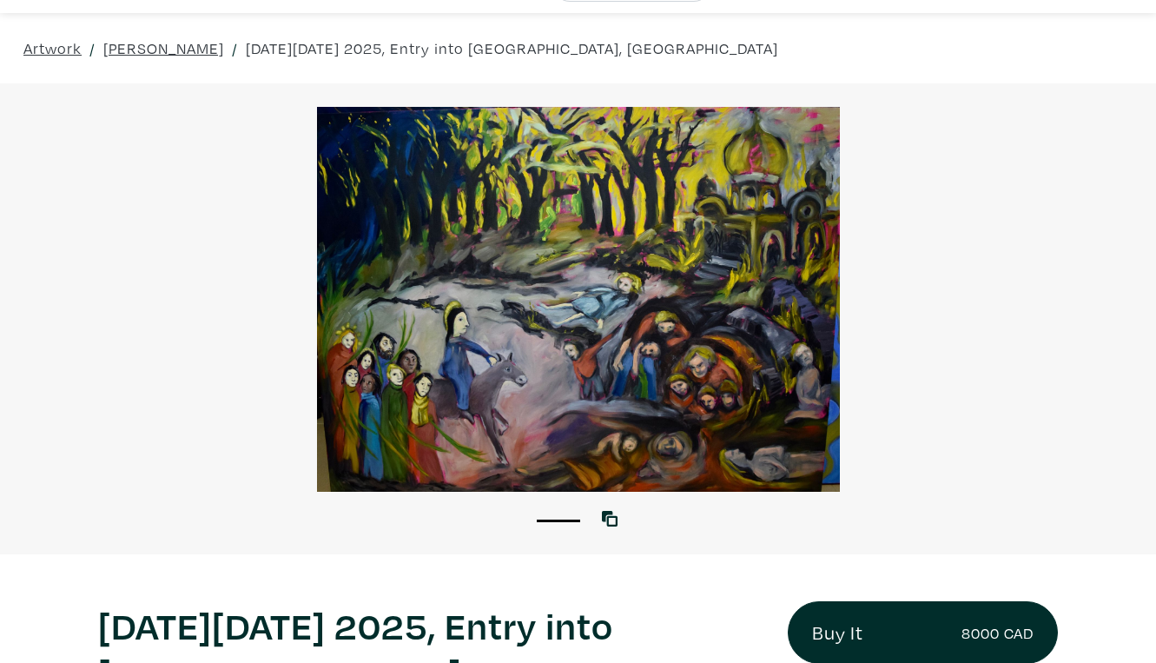
scroll to position [62, 0]
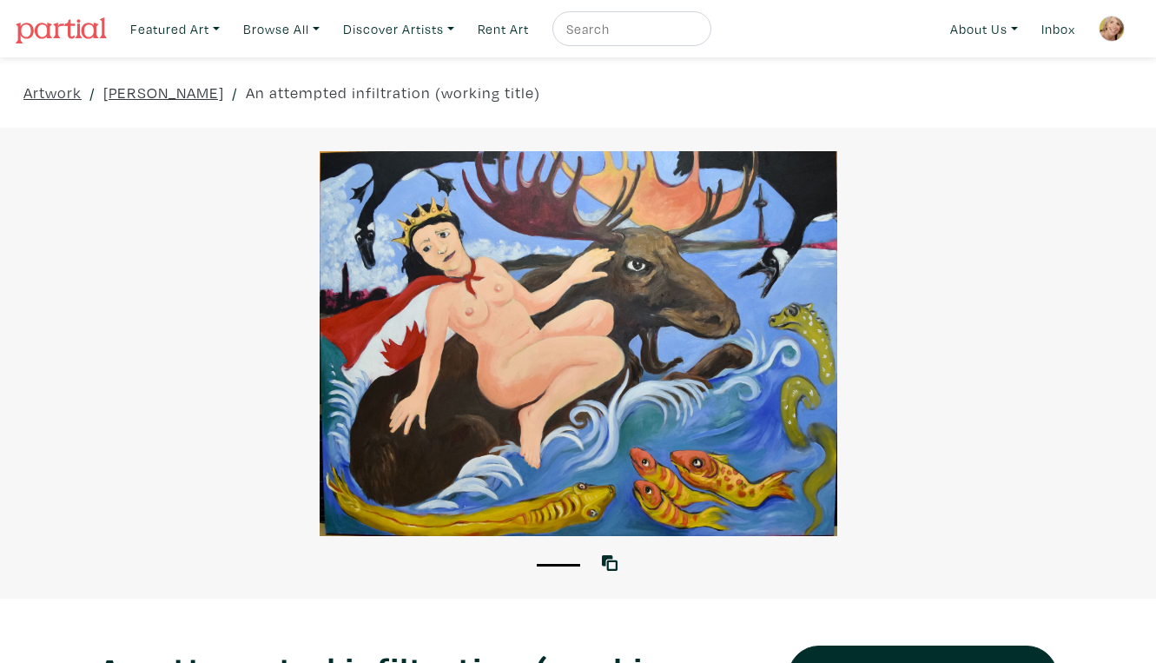
click at [713, 387] on div at bounding box center [578, 343] width 1156 height 385
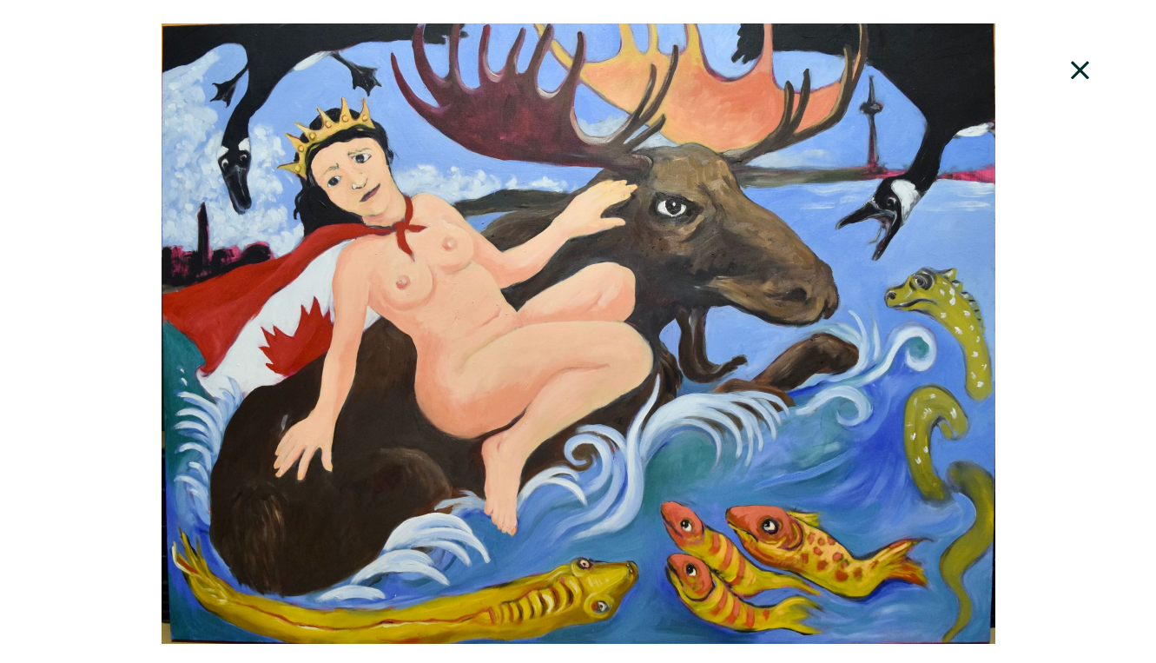
click at [1088, 58] on icon at bounding box center [1080, 70] width 59 height 47
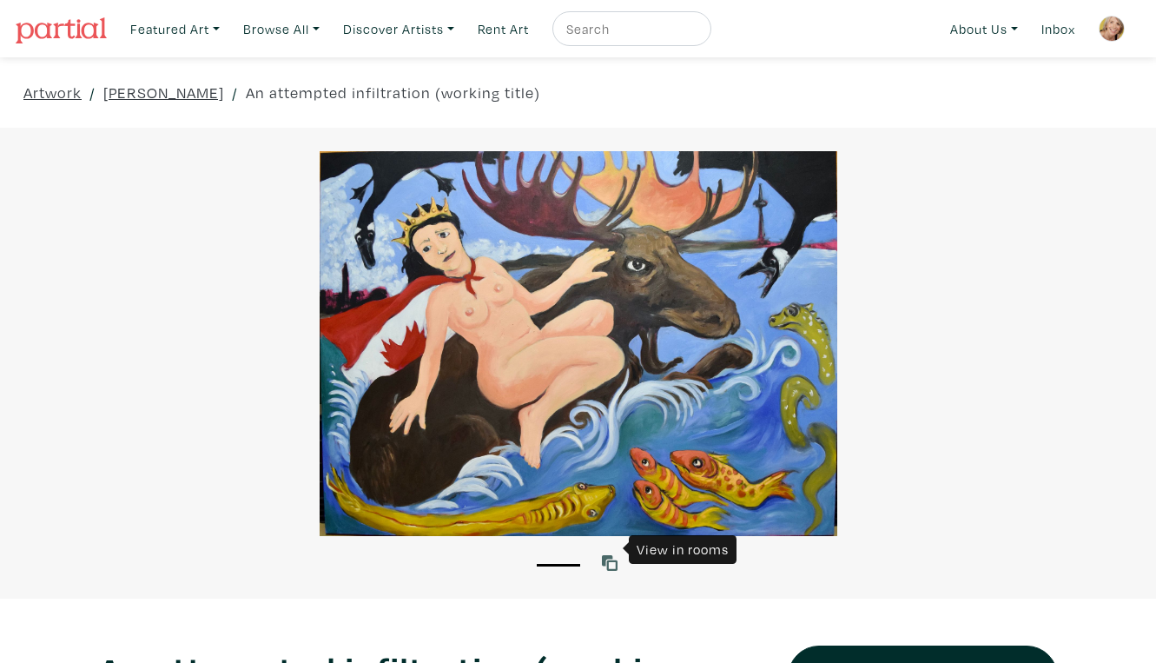
click at [611, 555] on icon at bounding box center [610, 563] width 16 height 16
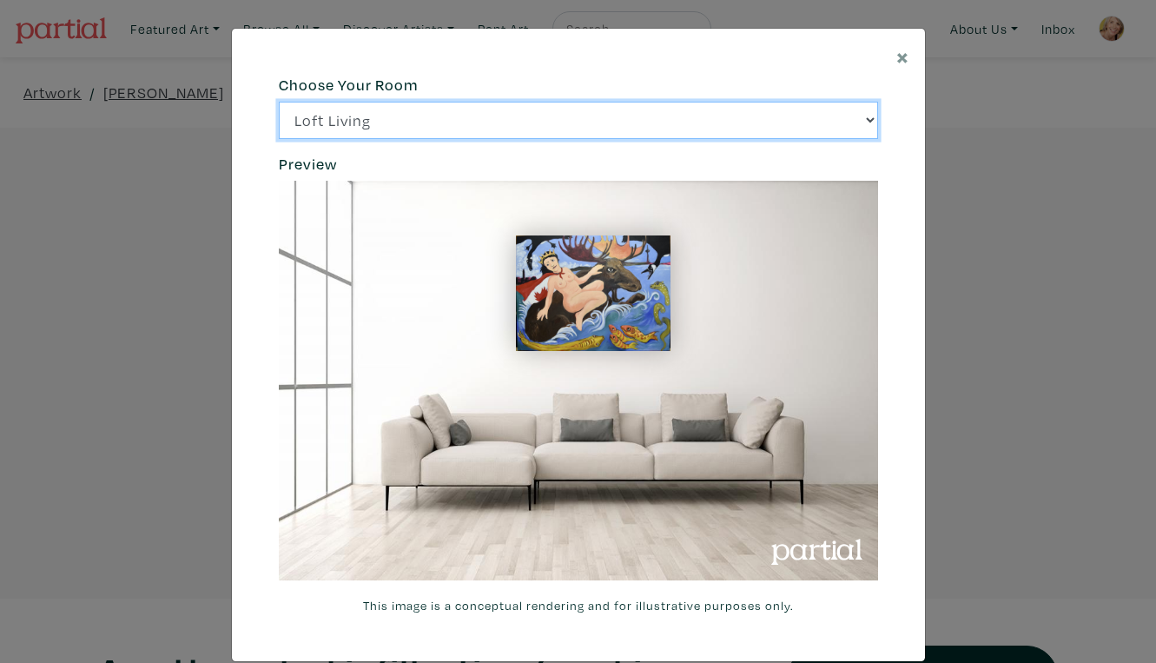
click option "Bright Bedroom" at bounding box center [0, 0] width 0 height 0
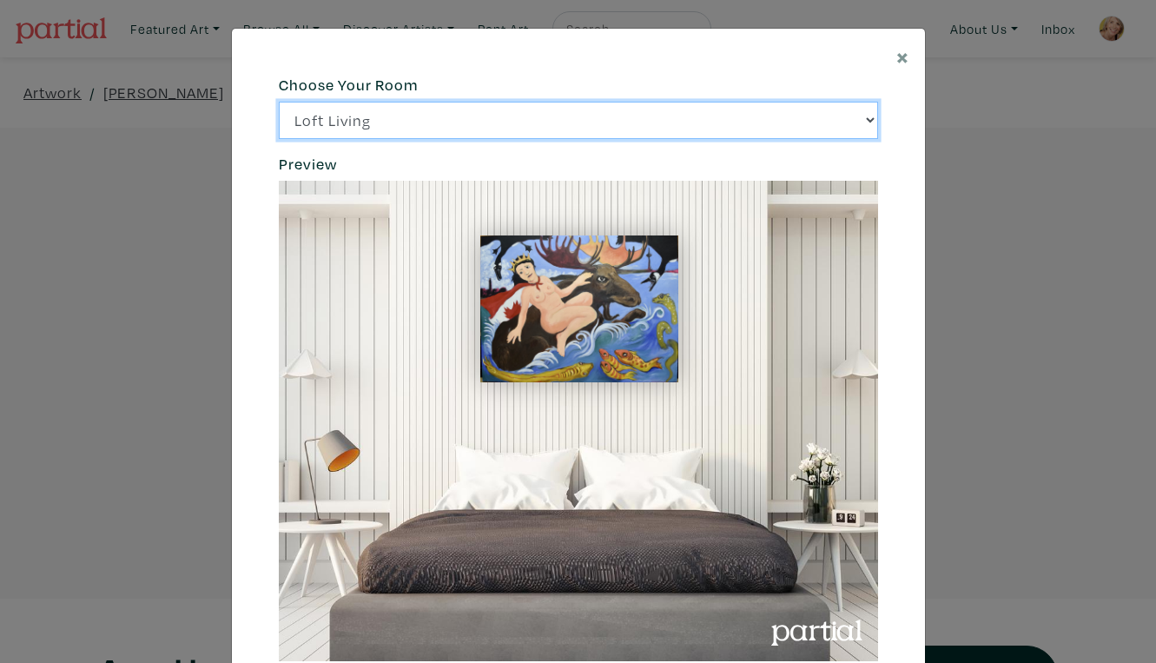
select select "/thumb/phpThumb.php?src=https%3A%2F%[DOMAIN_NAME]%2Fprojects%2Frendering%2Fimag…"
click option "City Office" at bounding box center [0, 0] width 0 height 0
